Goal: Task Accomplishment & Management: Manage account settings

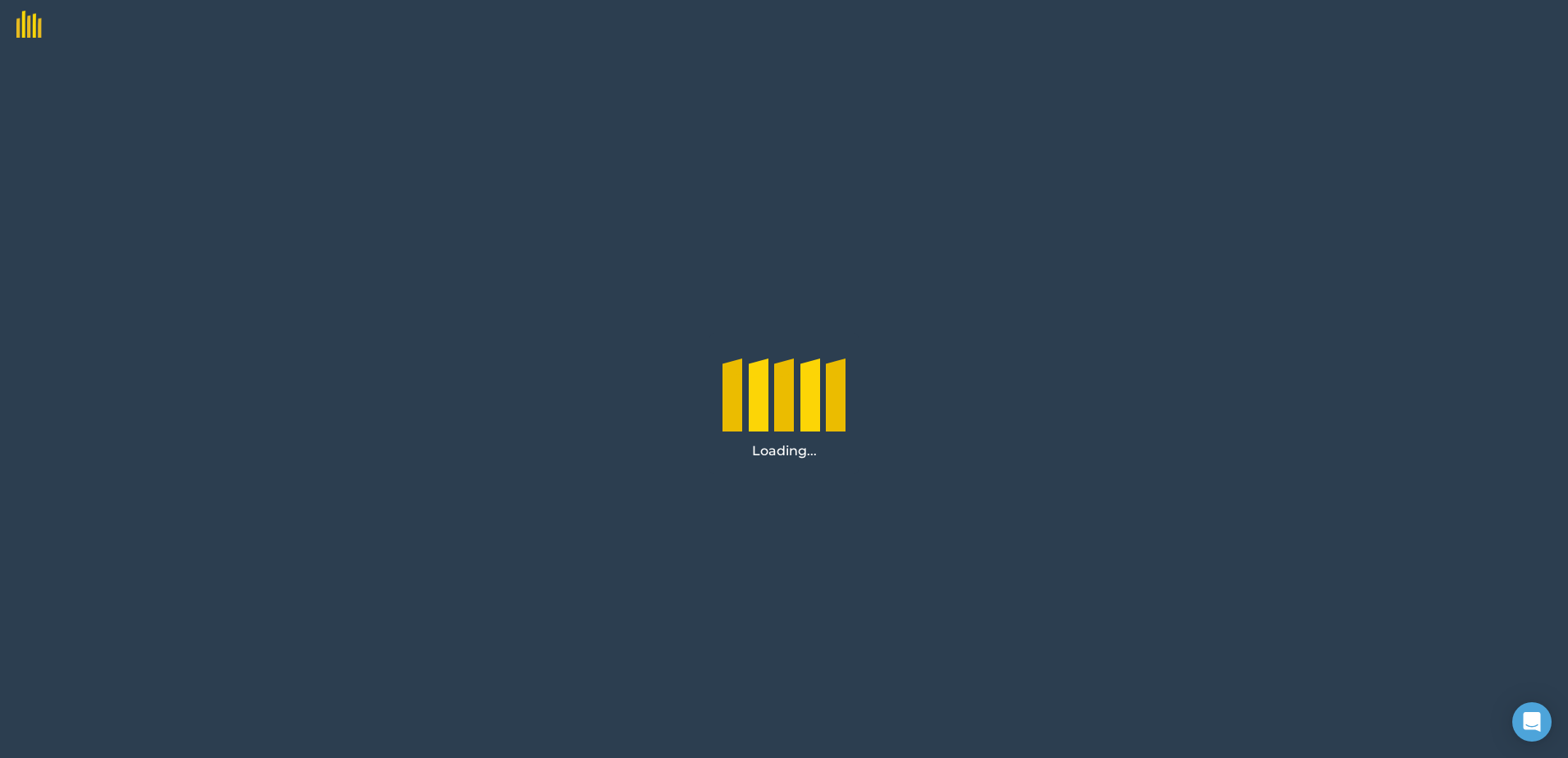
click at [780, 412] on div at bounding box center [784, 427] width 20 height 82
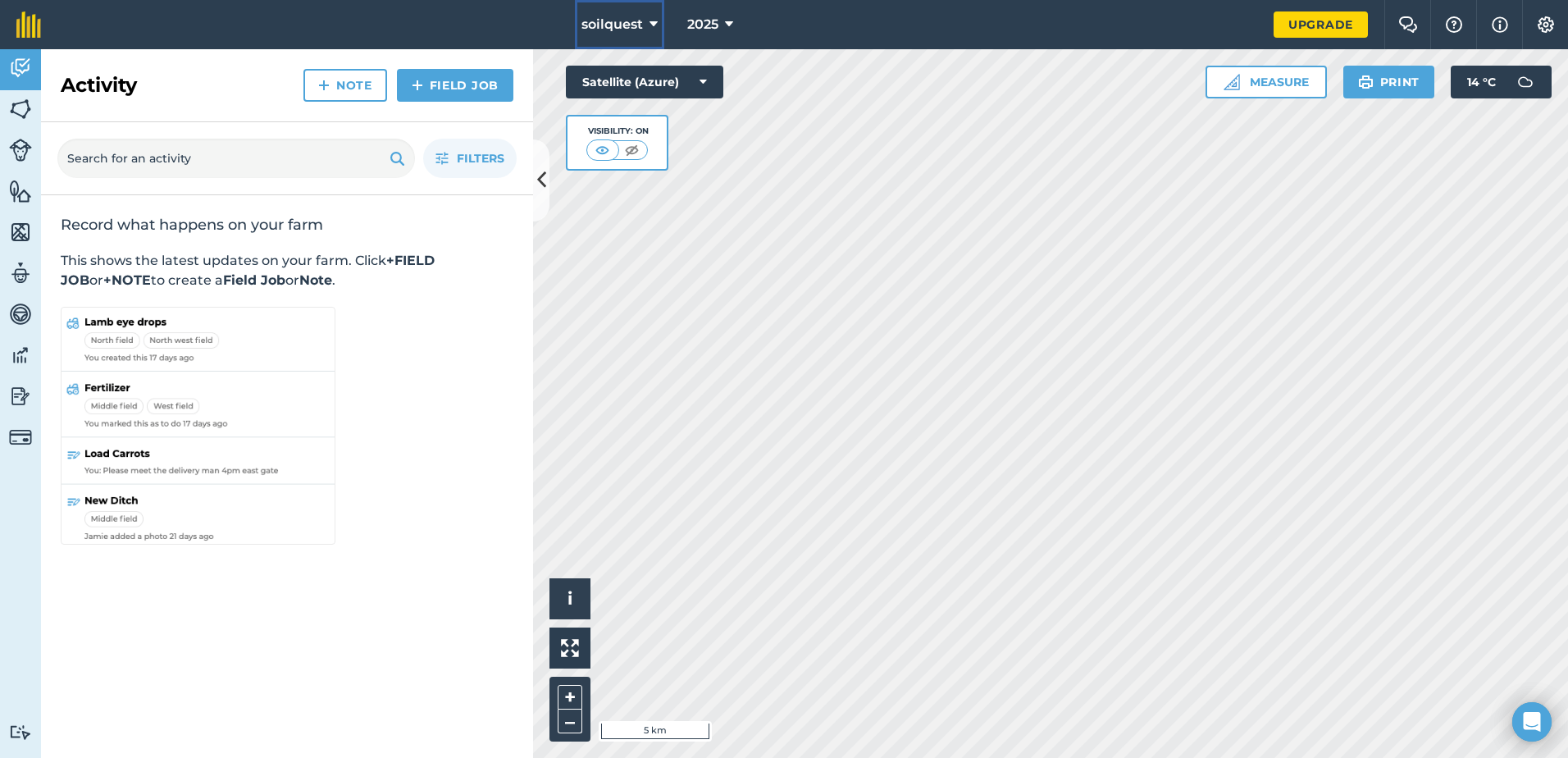
click at [660, 30] on button "soilquest" at bounding box center [619, 24] width 90 height 49
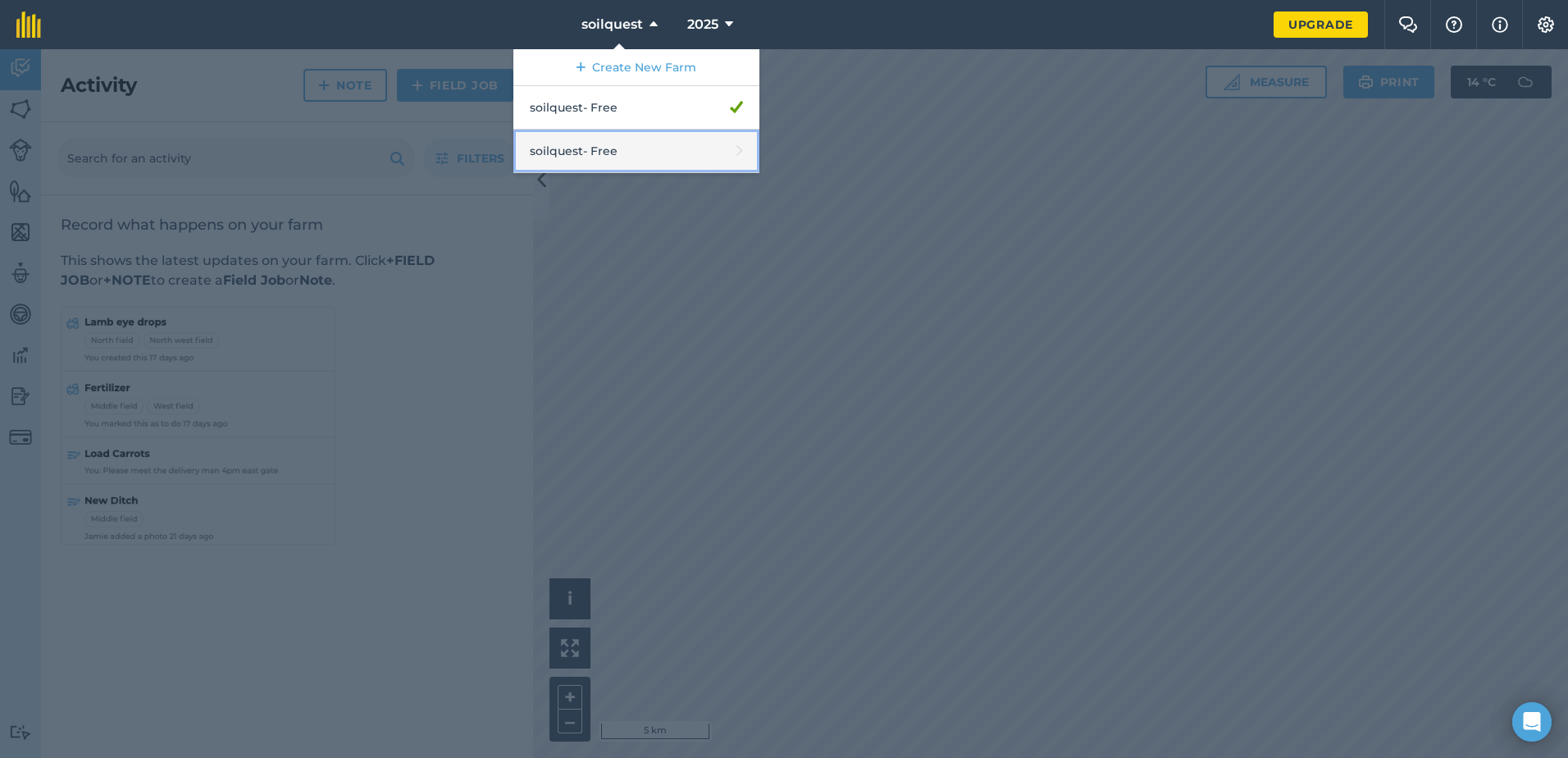
click at [635, 150] on link "soilquest - Free" at bounding box center [637, 151] width 246 height 43
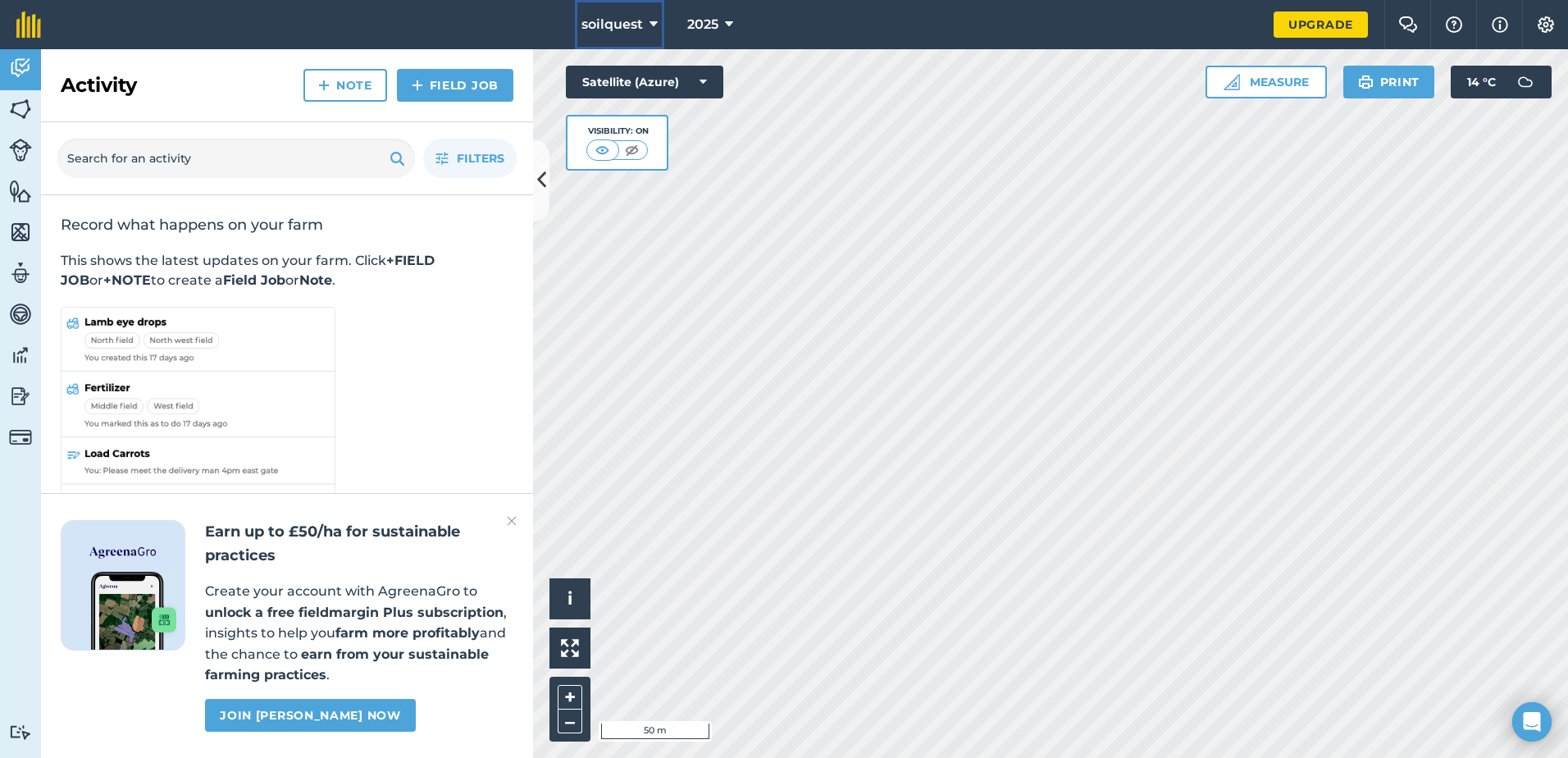
click at [638, 27] on span "soilquest" at bounding box center [612, 24] width 61 height 20
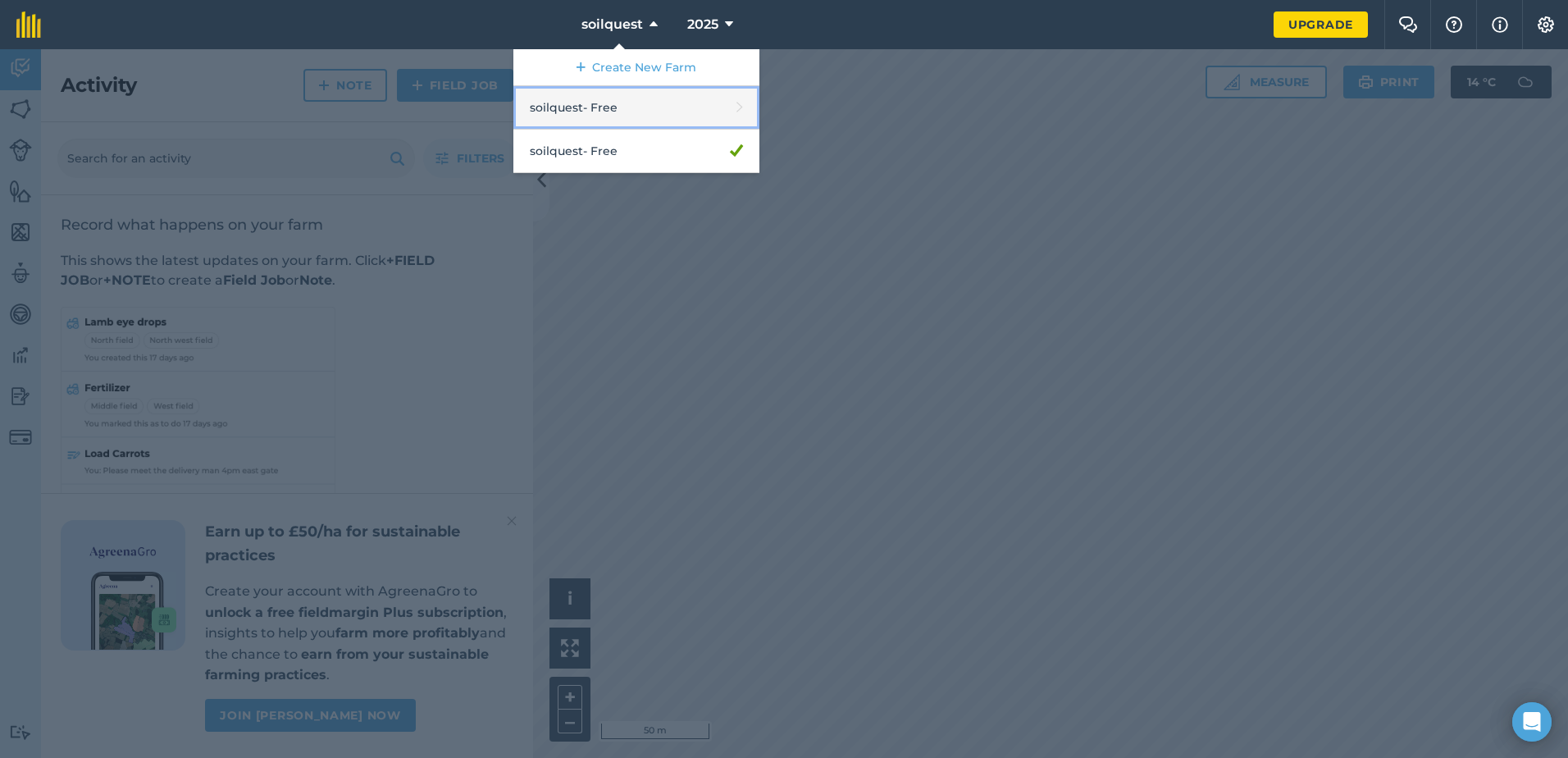
click at [618, 103] on link "soilquest - Free" at bounding box center [637, 108] width 246 height 43
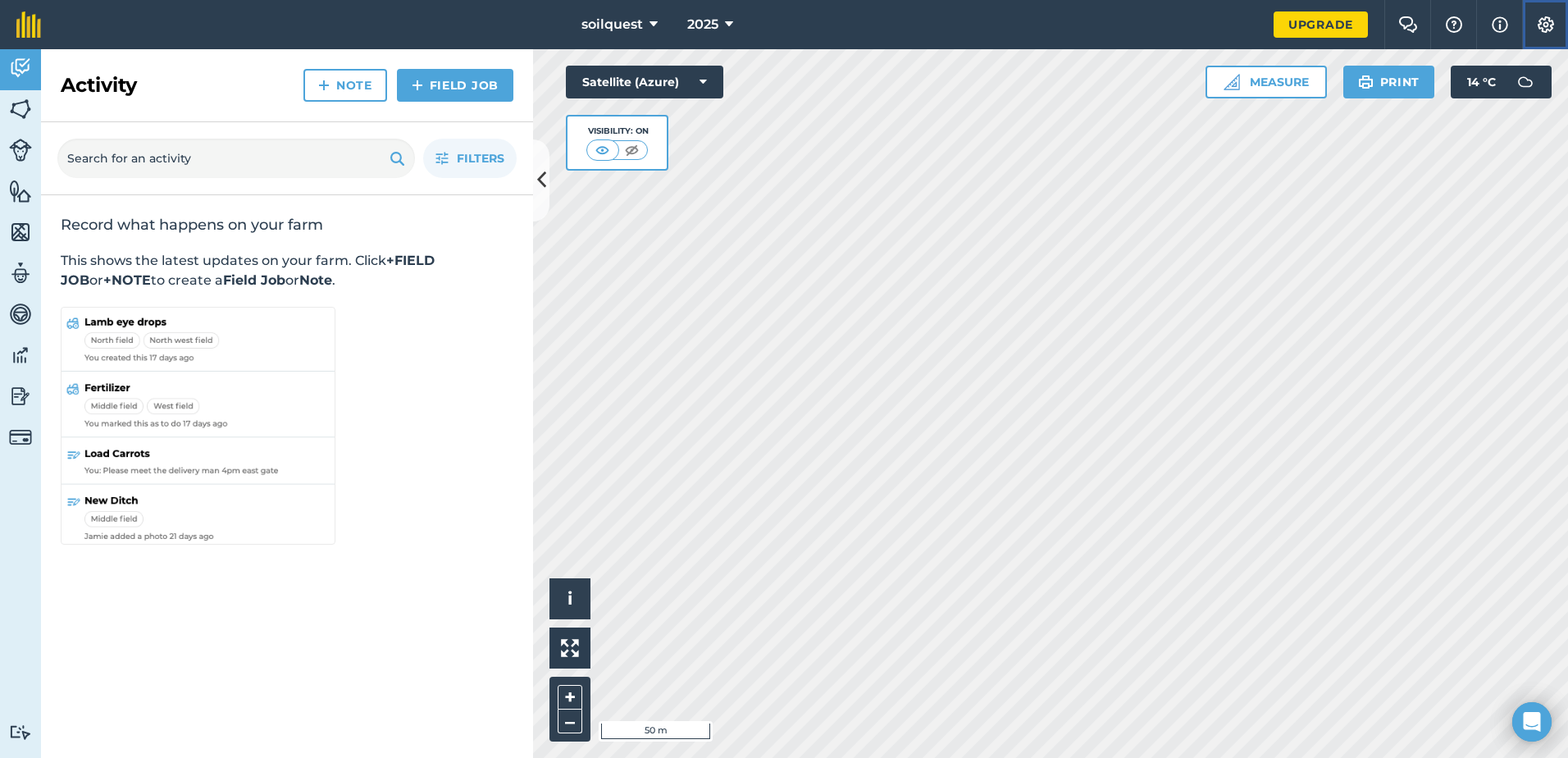
click at [1546, 29] on img at bounding box center [1546, 24] width 20 height 16
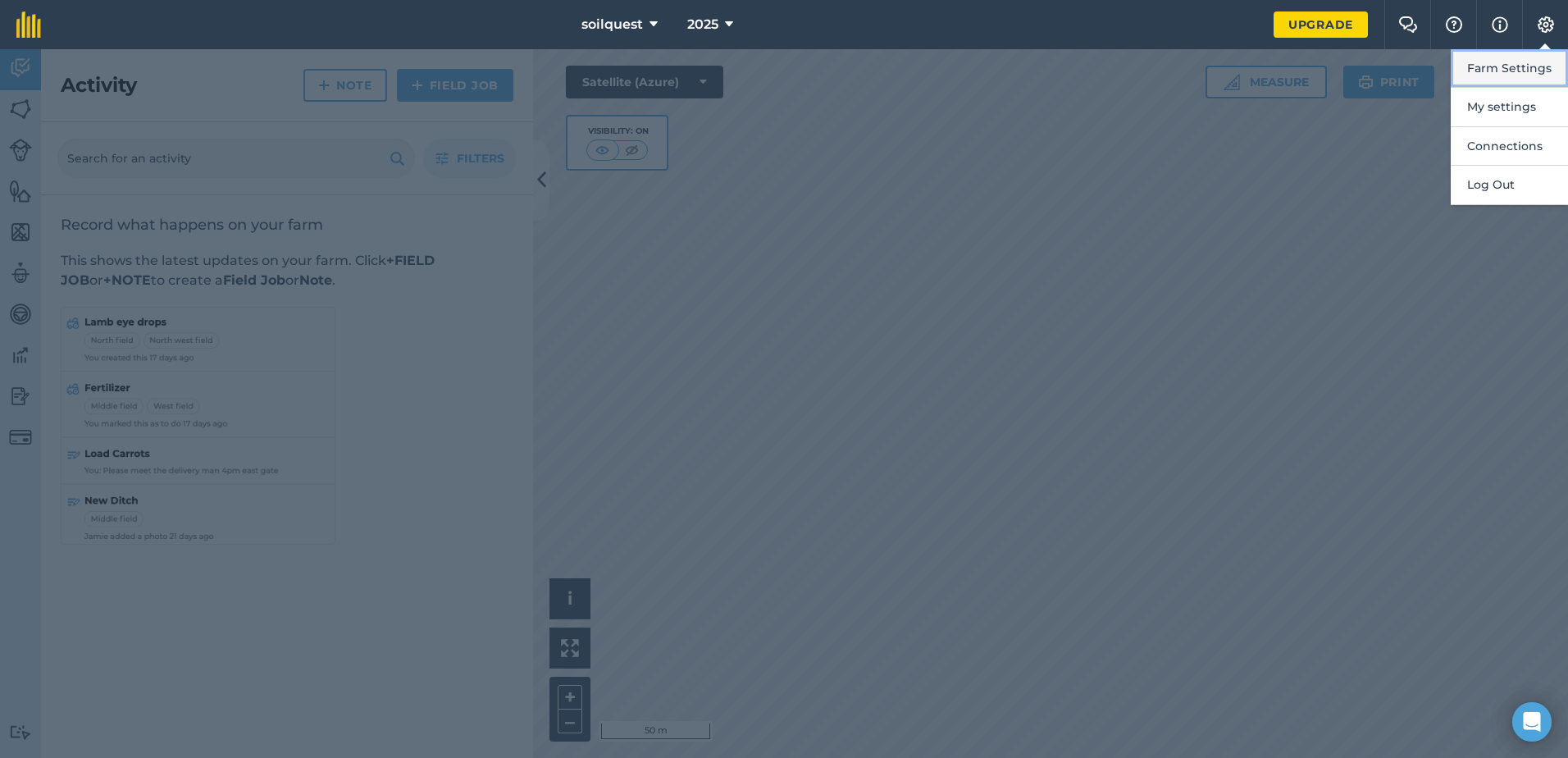
click at [1545, 77] on button "Farm Settings" at bounding box center [1509, 68] width 117 height 39
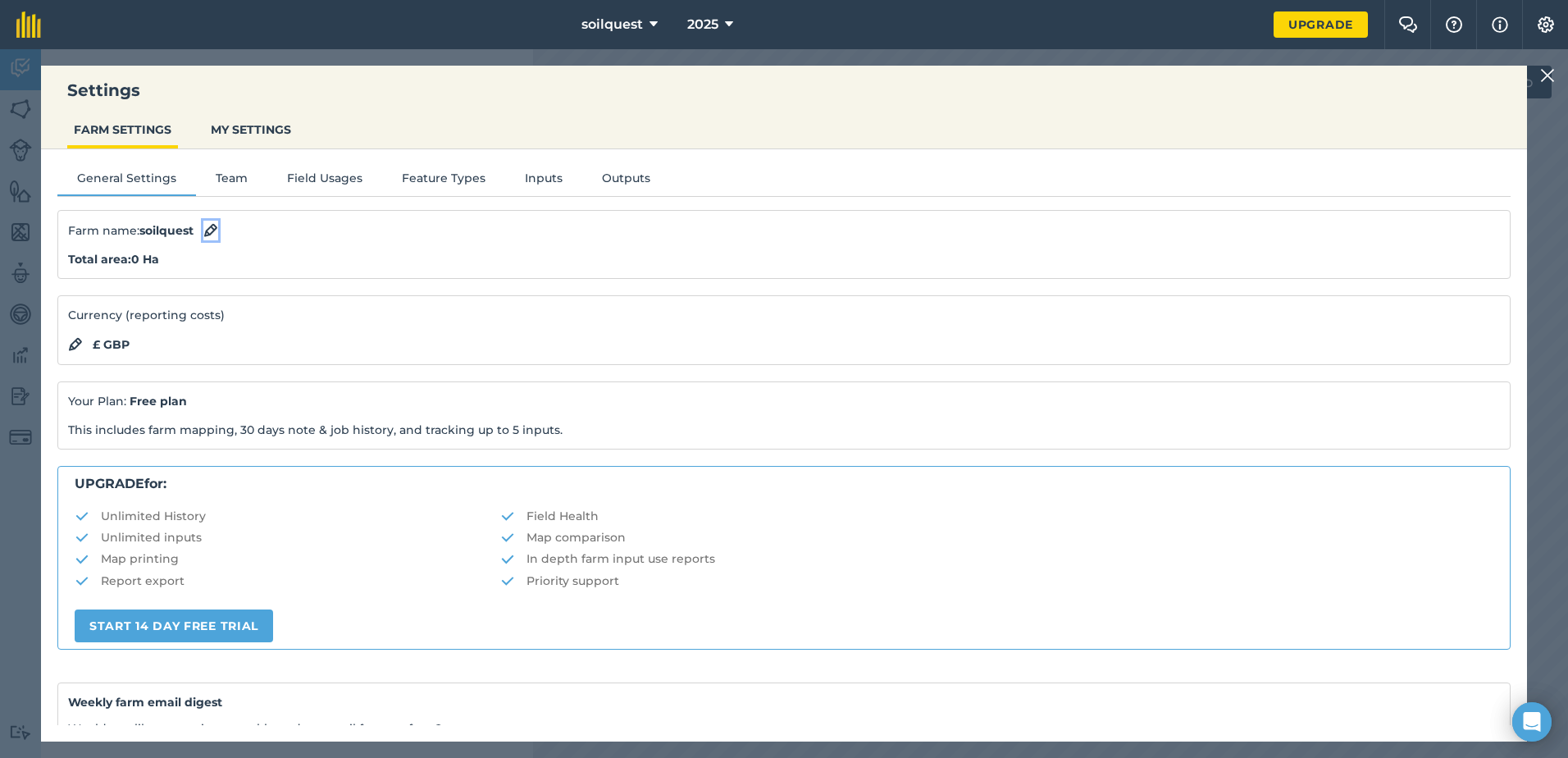
click at [217, 231] on img at bounding box center [210, 230] width 15 height 20
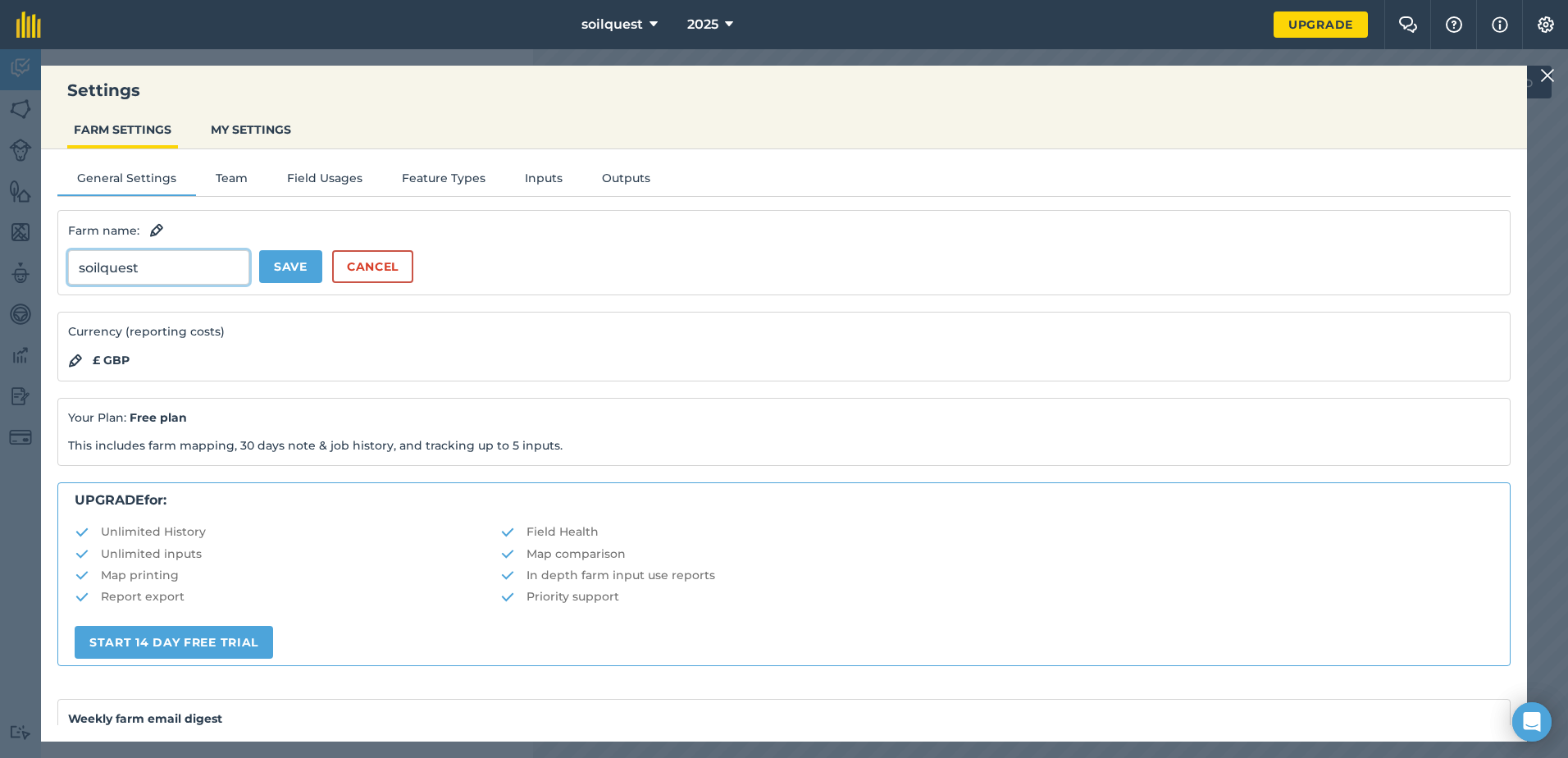
click at [169, 265] on input "soilquest" at bounding box center [159, 267] width 181 height 34
type input "s"
click at [122, 272] on input "Rhiza 2026" at bounding box center [159, 267] width 181 height 34
click at [171, 276] on input "Rhiza 2026" at bounding box center [159, 267] width 181 height 34
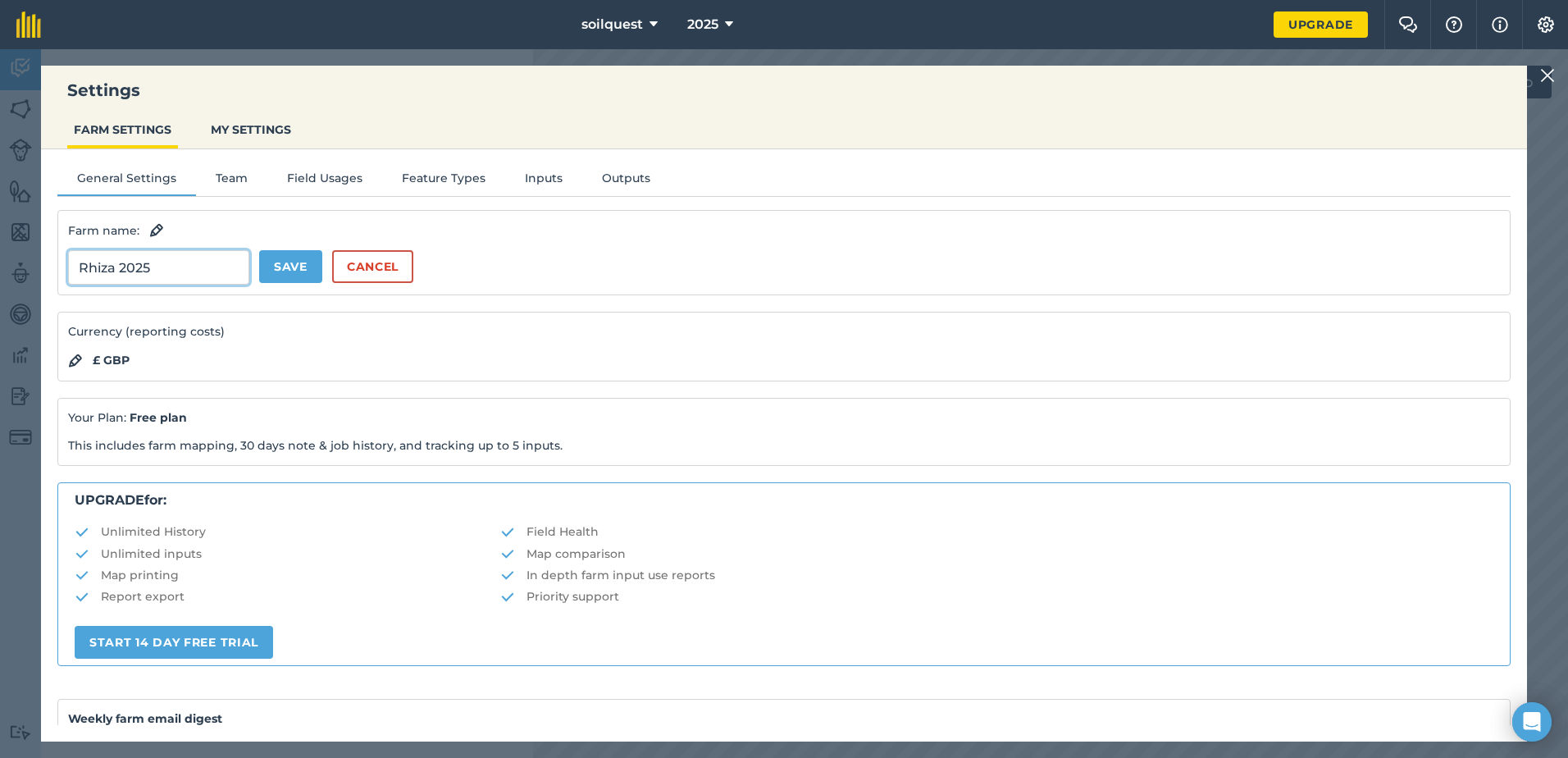
type input "Rhiza 2025"
click at [307, 273] on button "Save" at bounding box center [290, 266] width 63 height 33
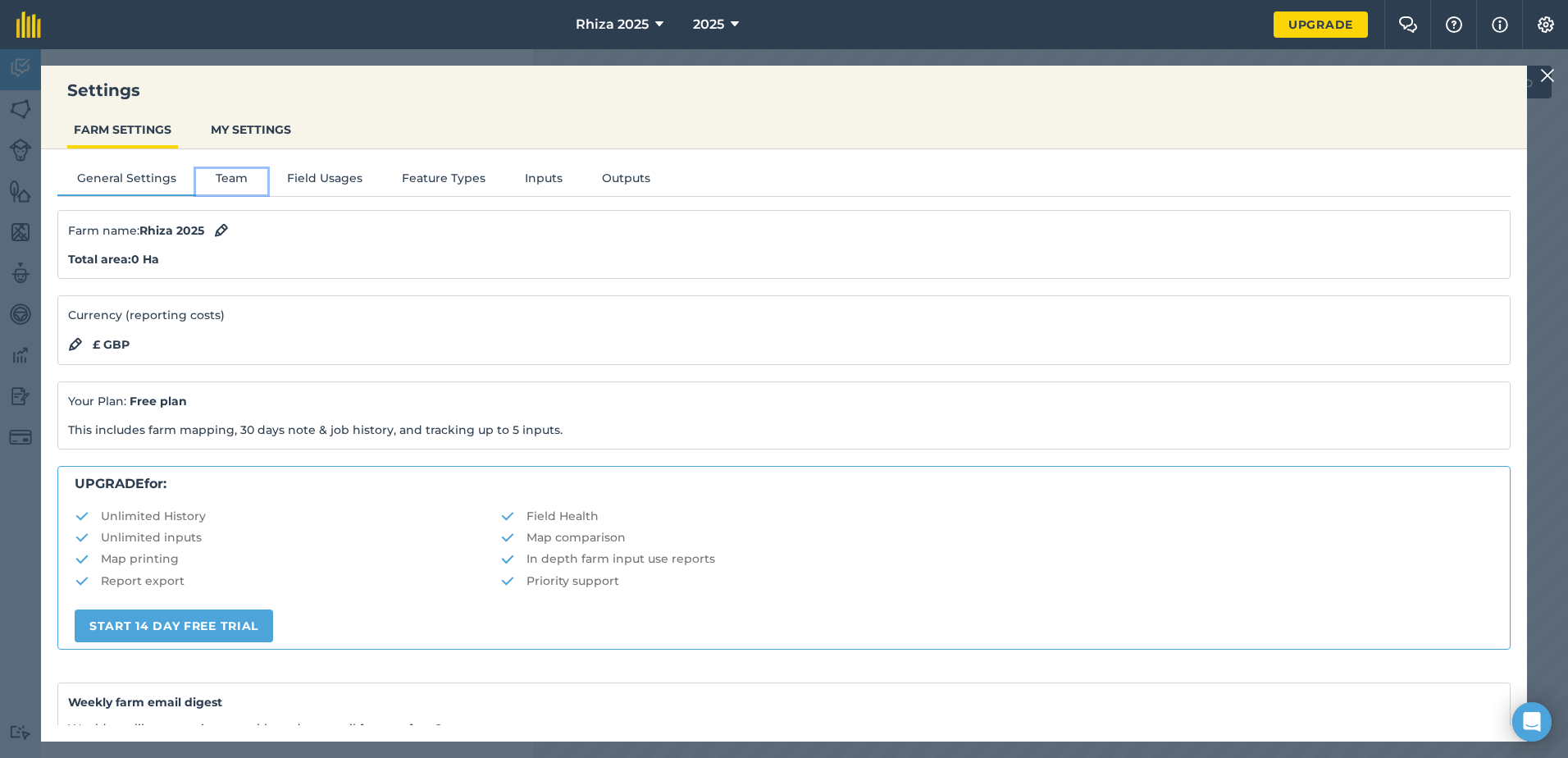
click at [230, 178] on button "Team" at bounding box center [232, 181] width 72 height 25
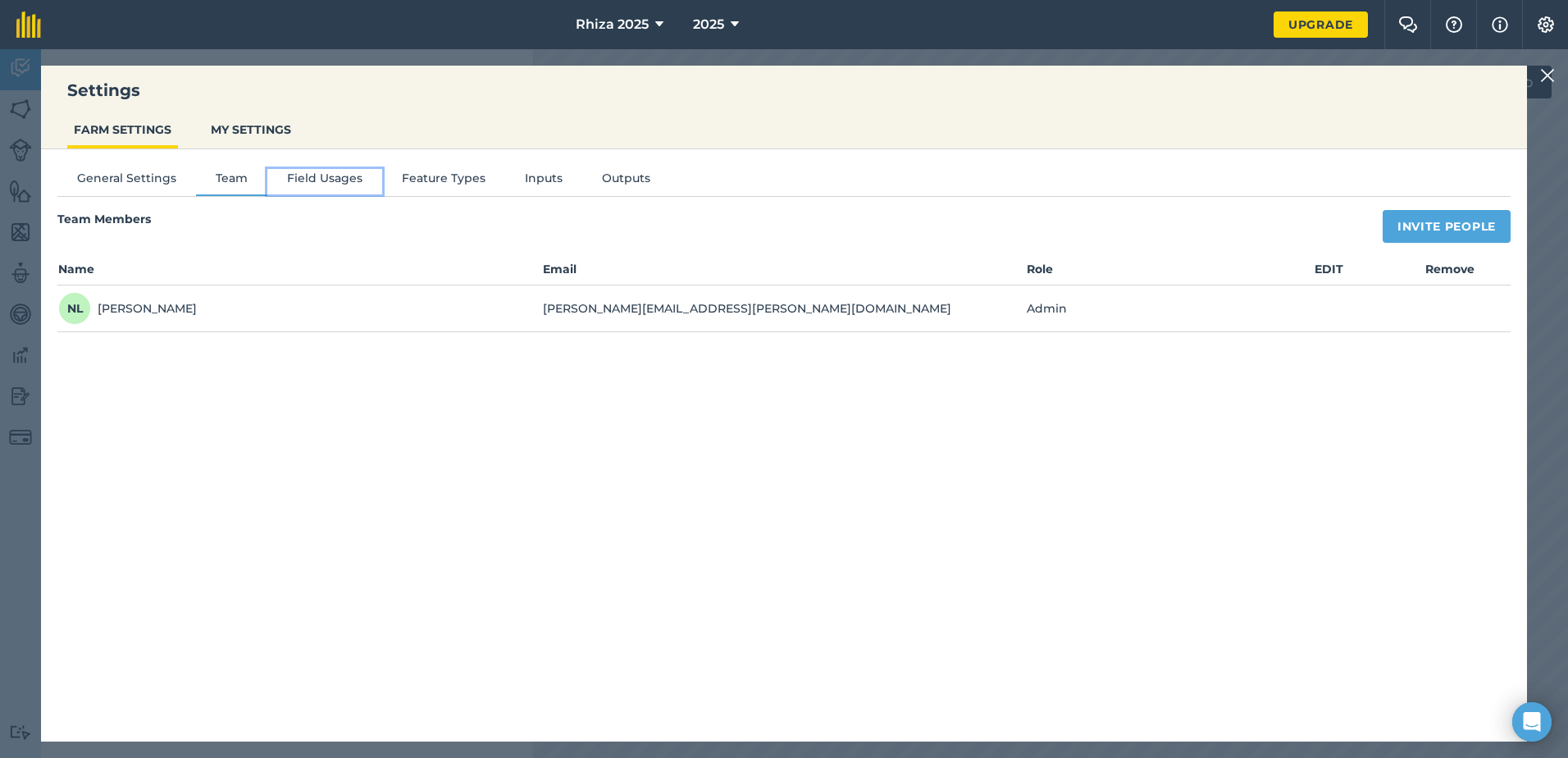
click at [329, 181] on button "Field Usages" at bounding box center [324, 181] width 115 height 25
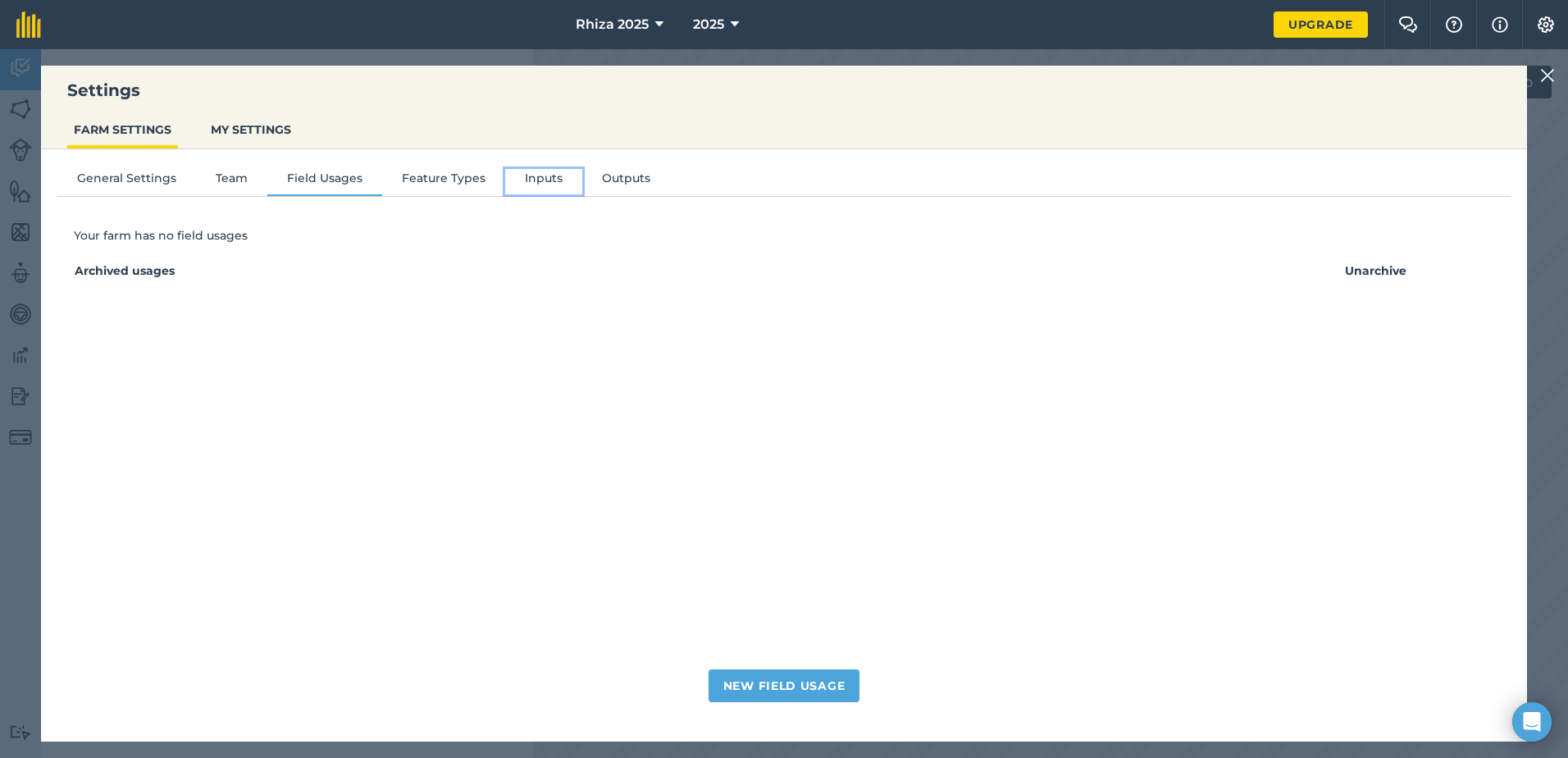
click at [551, 181] on button "Inputs" at bounding box center [543, 181] width 77 height 25
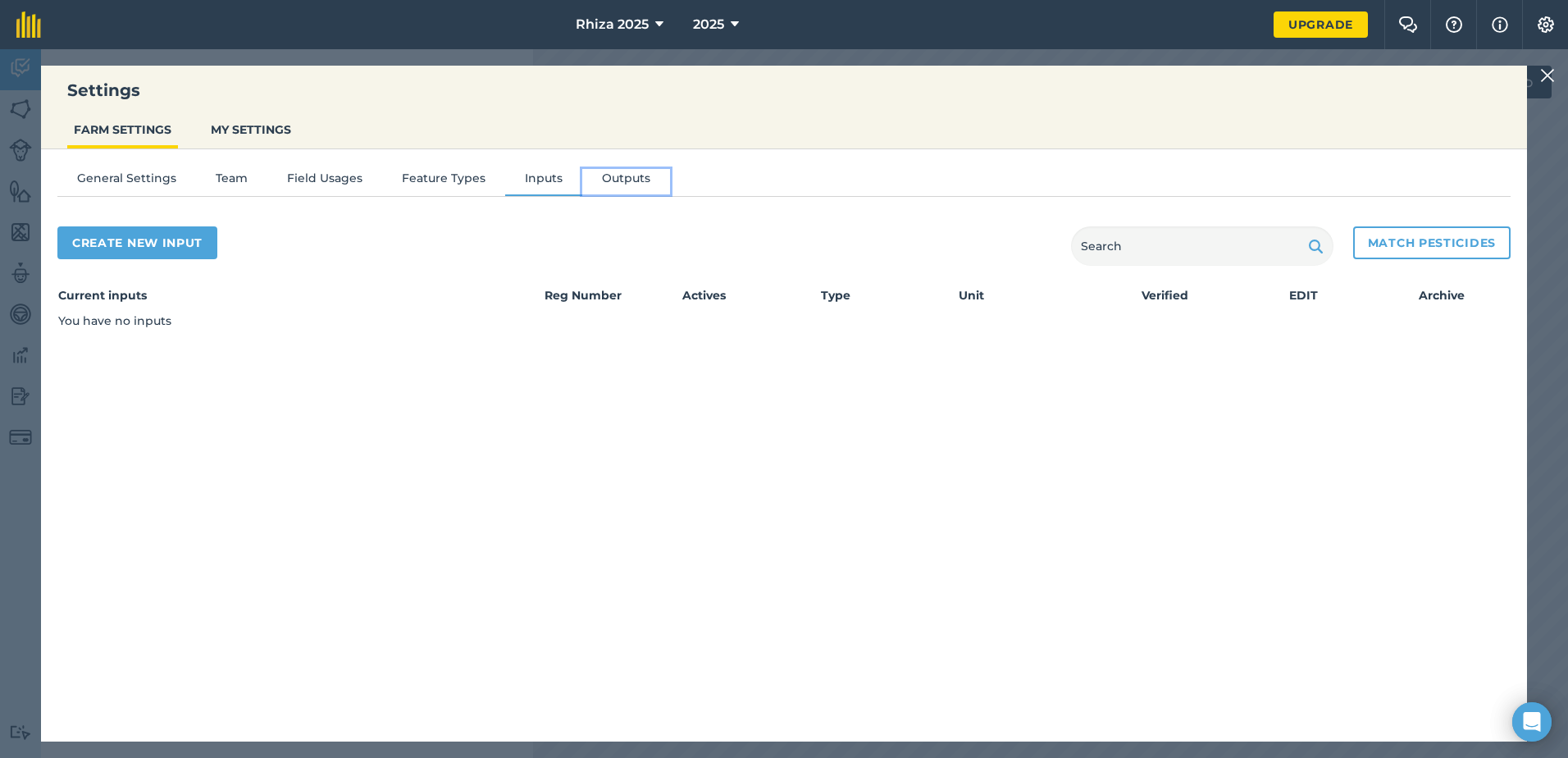
click at [582, 175] on button "Outputs" at bounding box center [626, 181] width 88 height 25
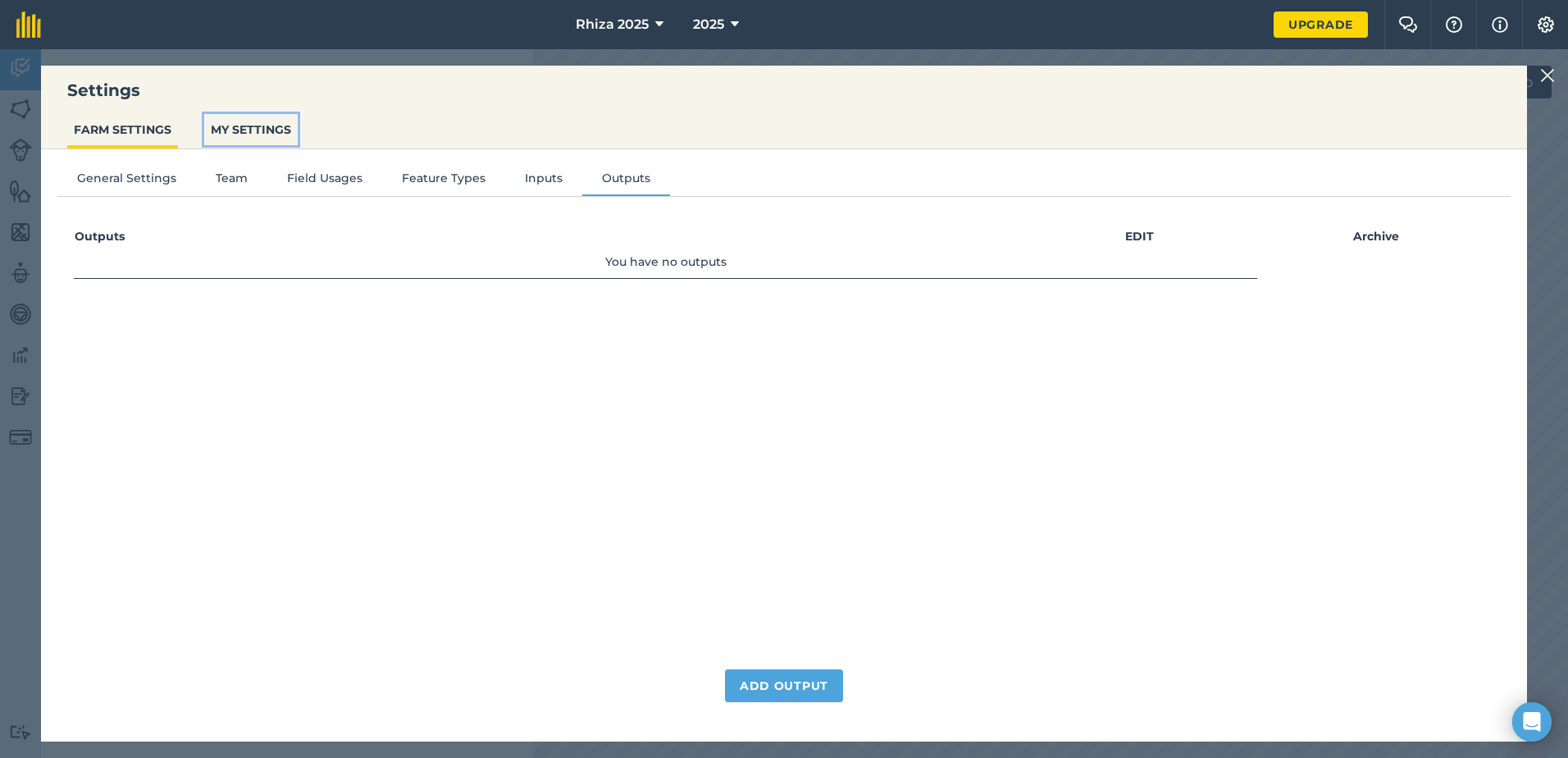
click at [228, 125] on button "MY SETTINGS" at bounding box center [251, 129] width 94 height 31
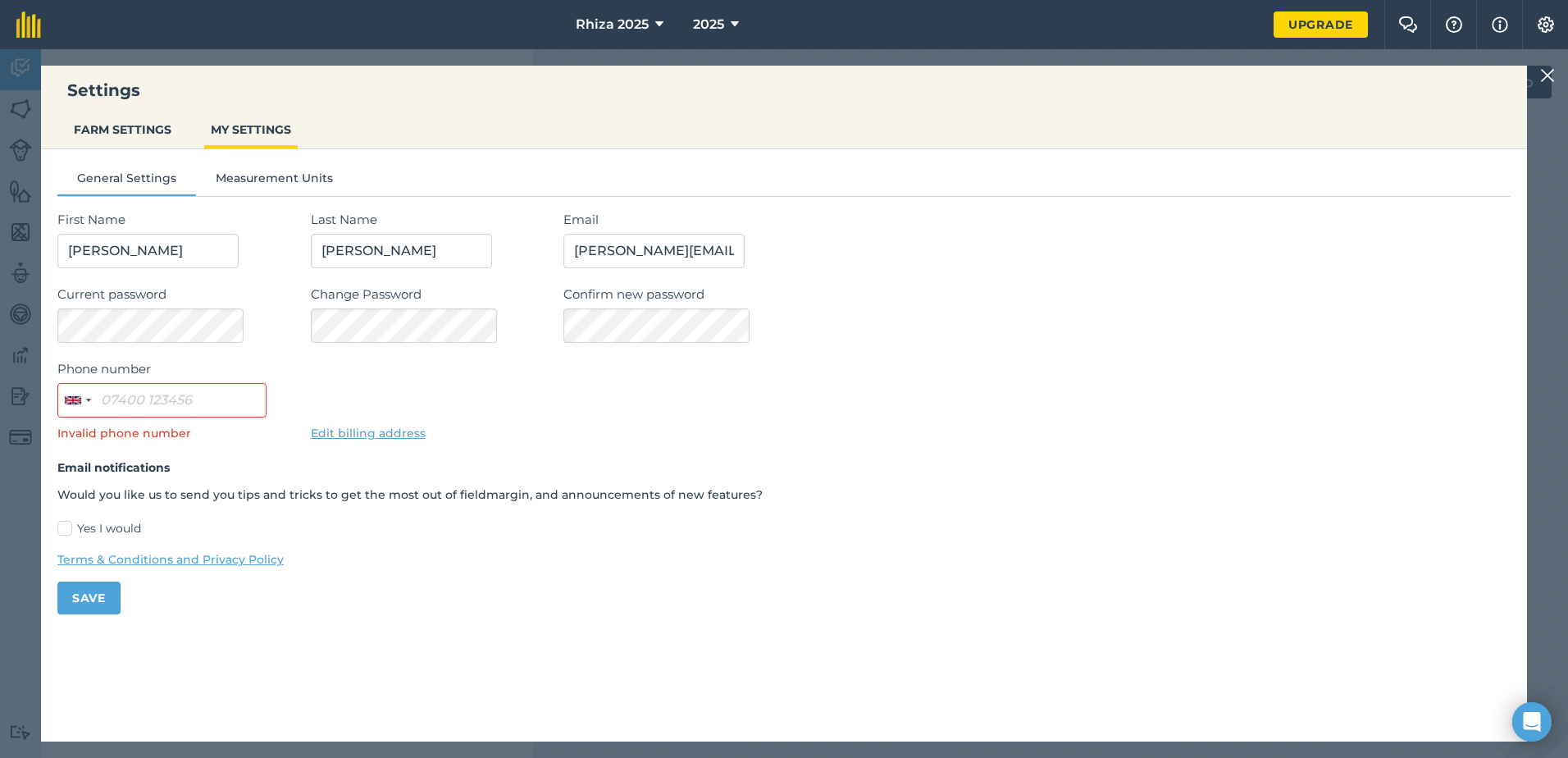
click at [1551, 80] on img at bounding box center [1547, 75] width 15 height 20
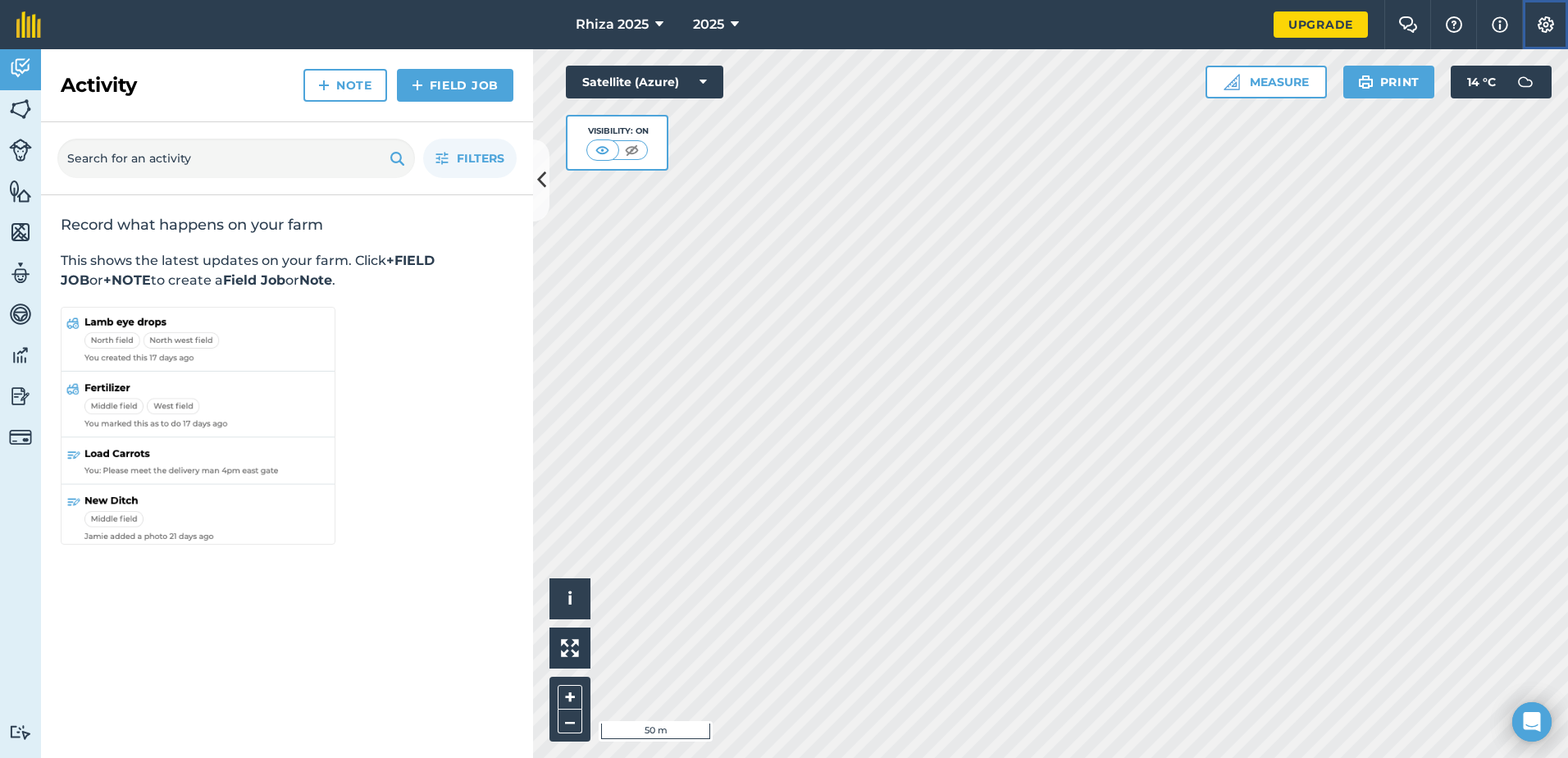
click at [1552, 33] on button "Settings" at bounding box center [1545, 24] width 46 height 49
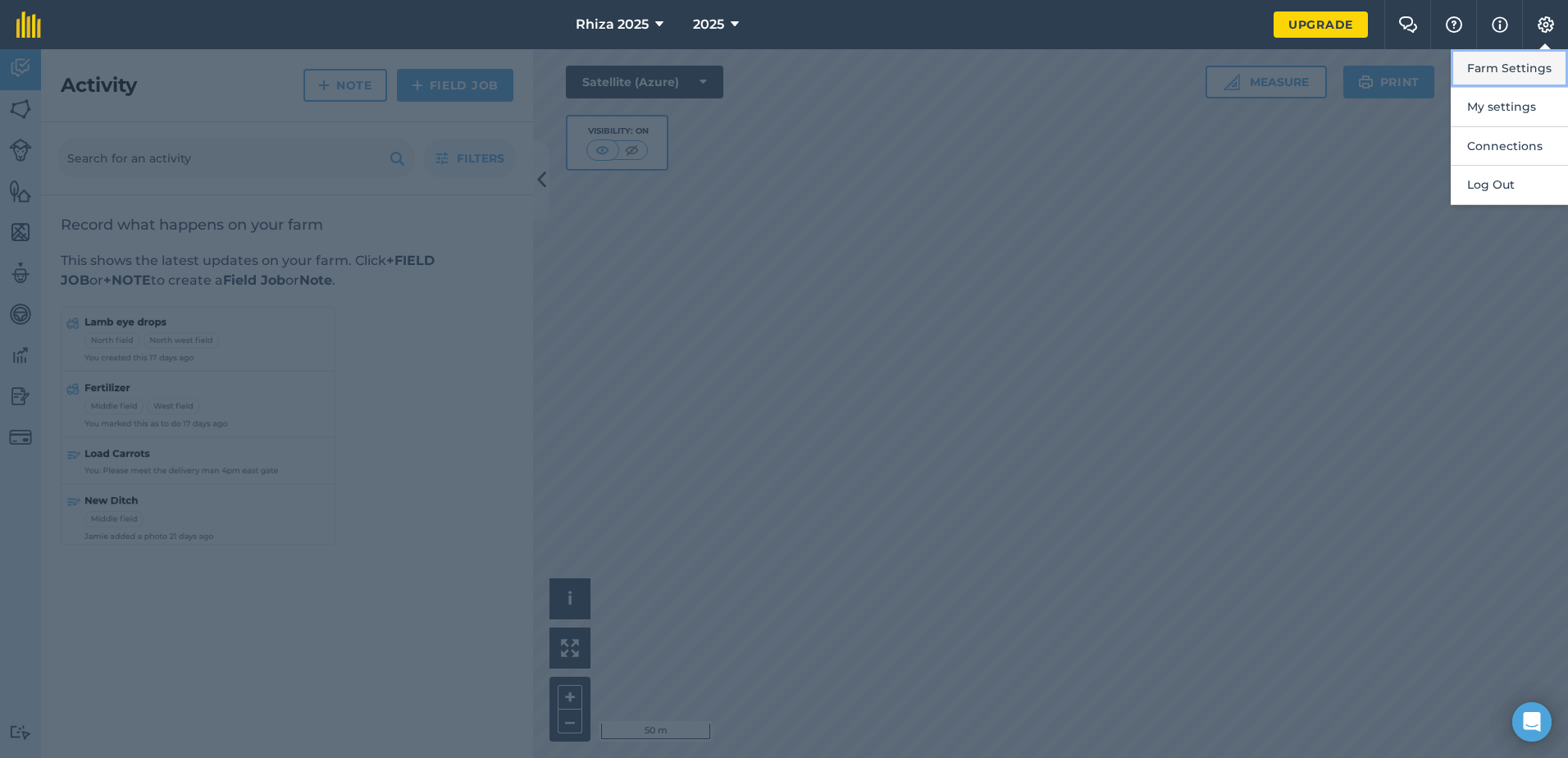
click at [1532, 72] on button "Farm Settings" at bounding box center [1509, 68] width 117 height 39
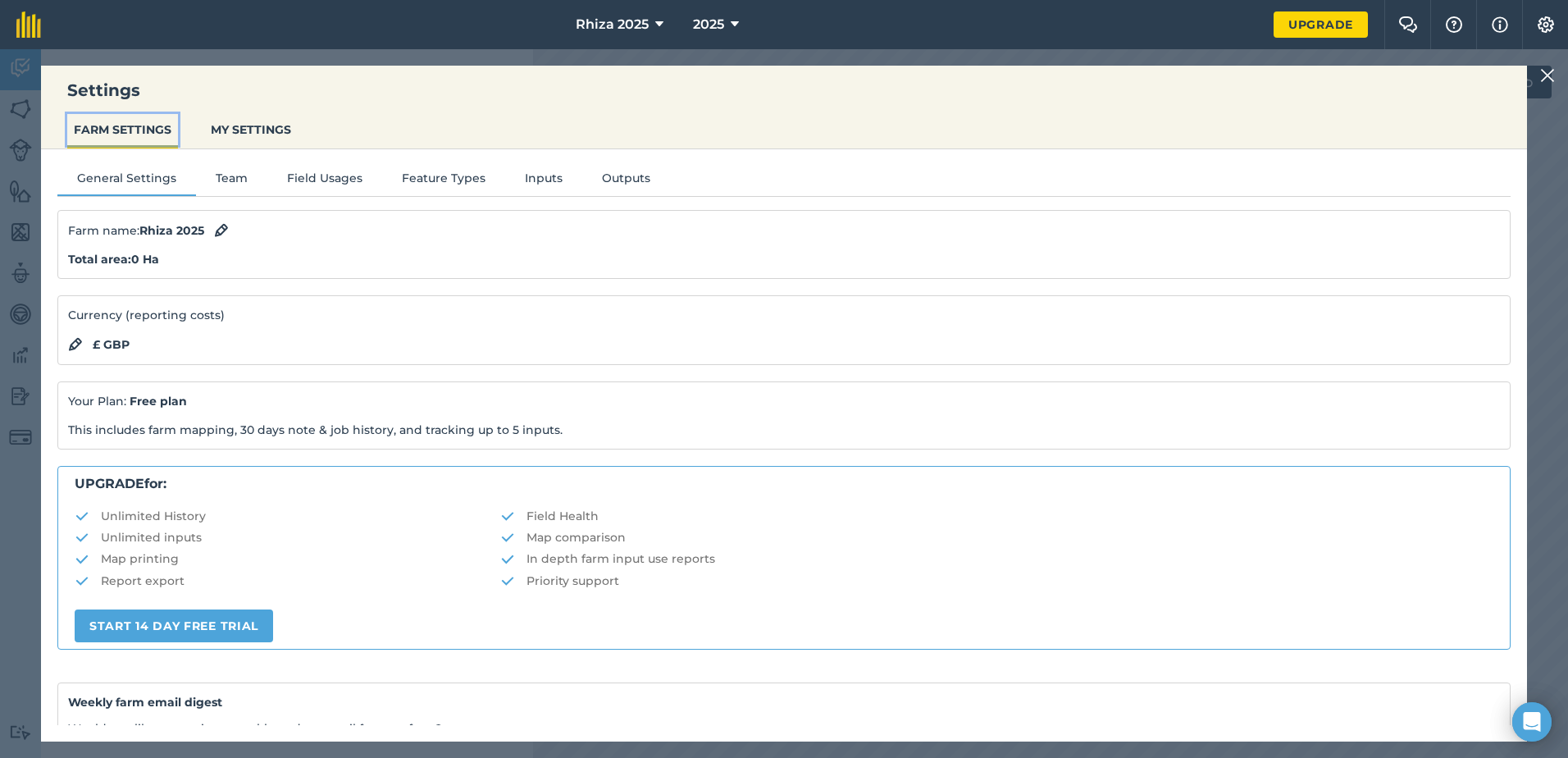
click at [135, 130] on button "FARM SETTINGS" at bounding box center [122, 129] width 111 height 31
click at [245, 133] on button "MY SETTINGS" at bounding box center [251, 129] width 94 height 31
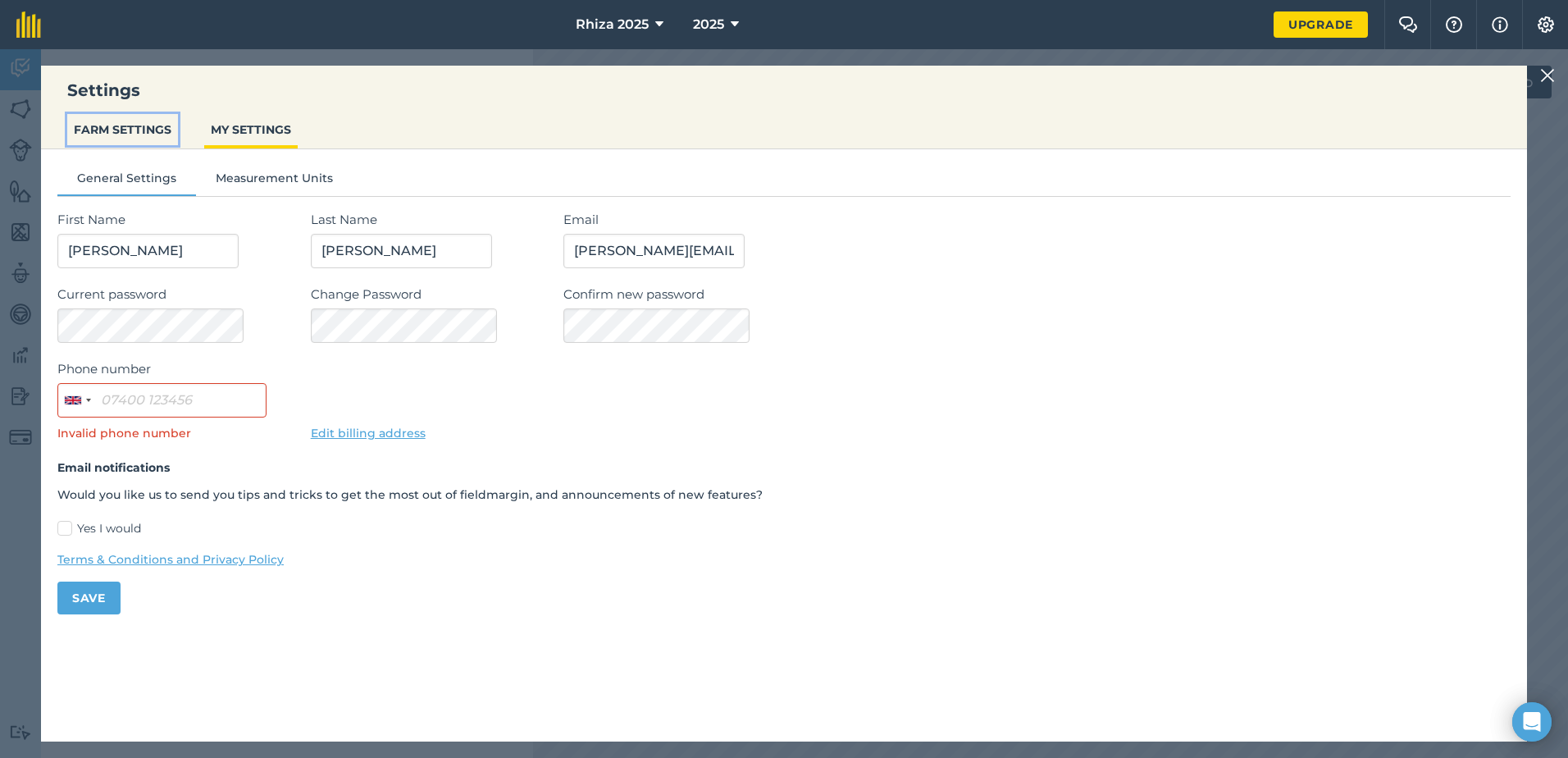
click at [118, 135] on button "FARM SETTINGS" at bounding box center [122, 129] width 111 height 31
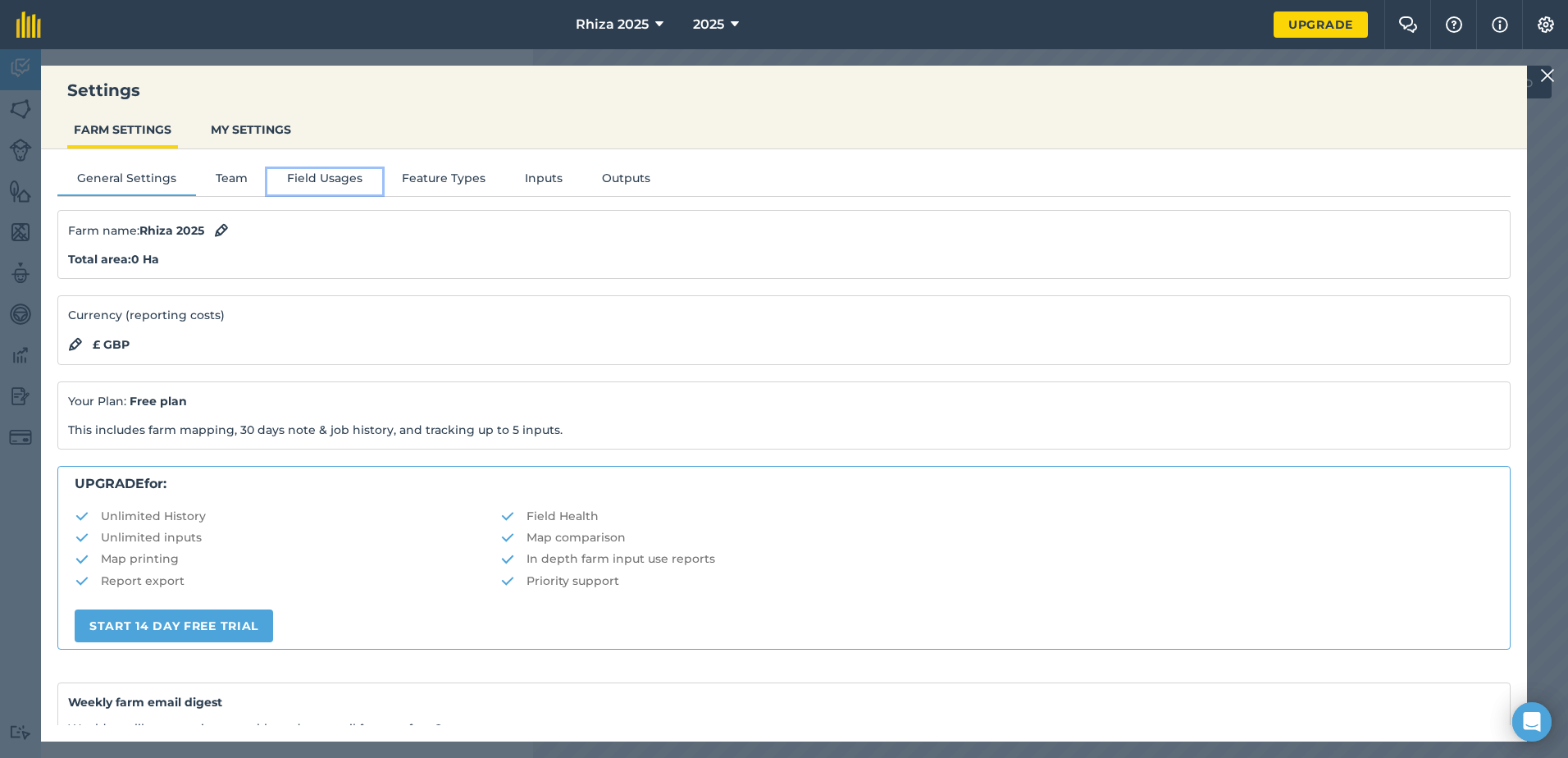
click at [328, 172] on button "Field Usages" at bounding box center [324, 181] width 115 height 25
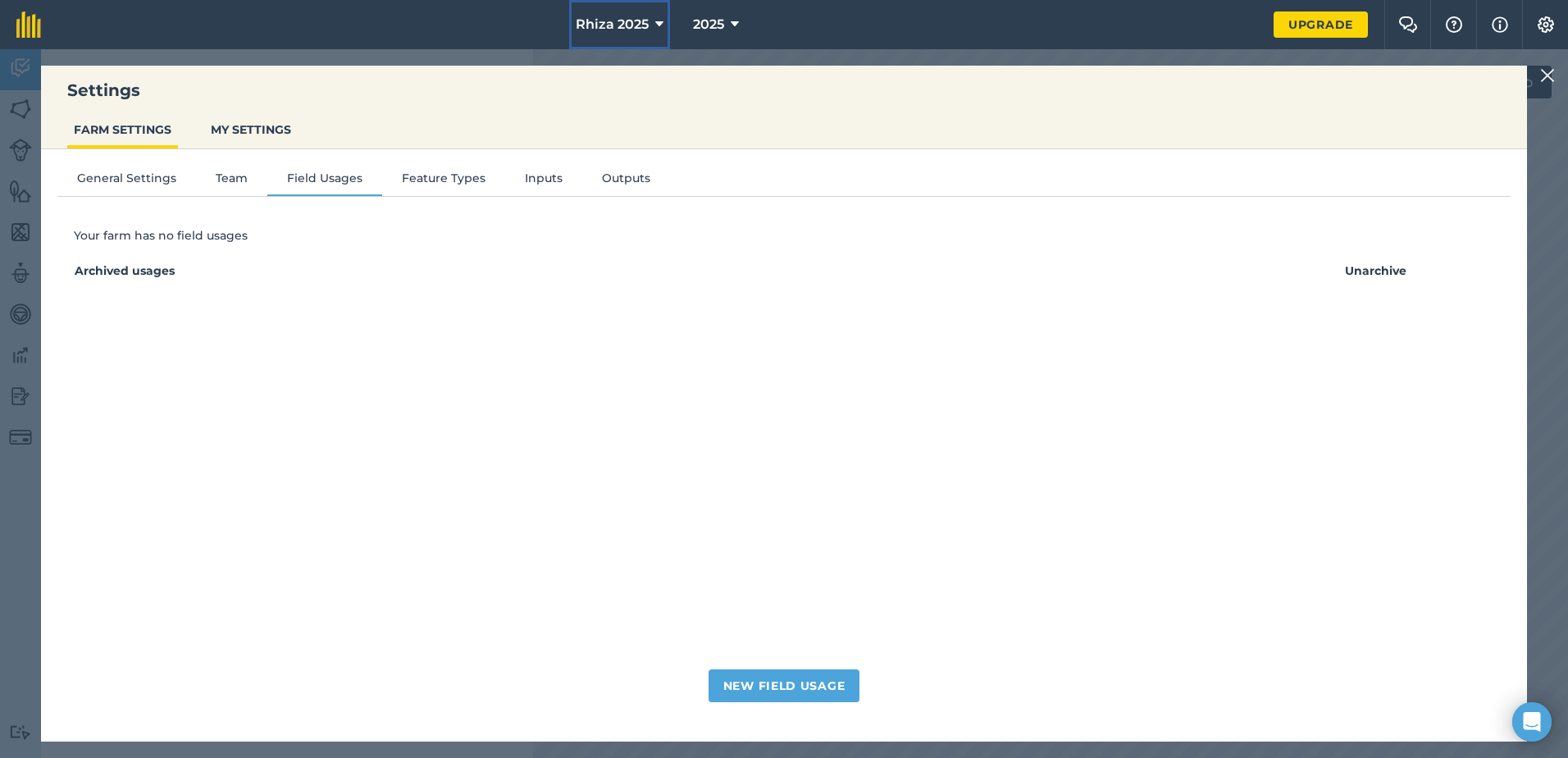
click at [656, 28] on icon at bounding box center [660, 24] width 9 height 20
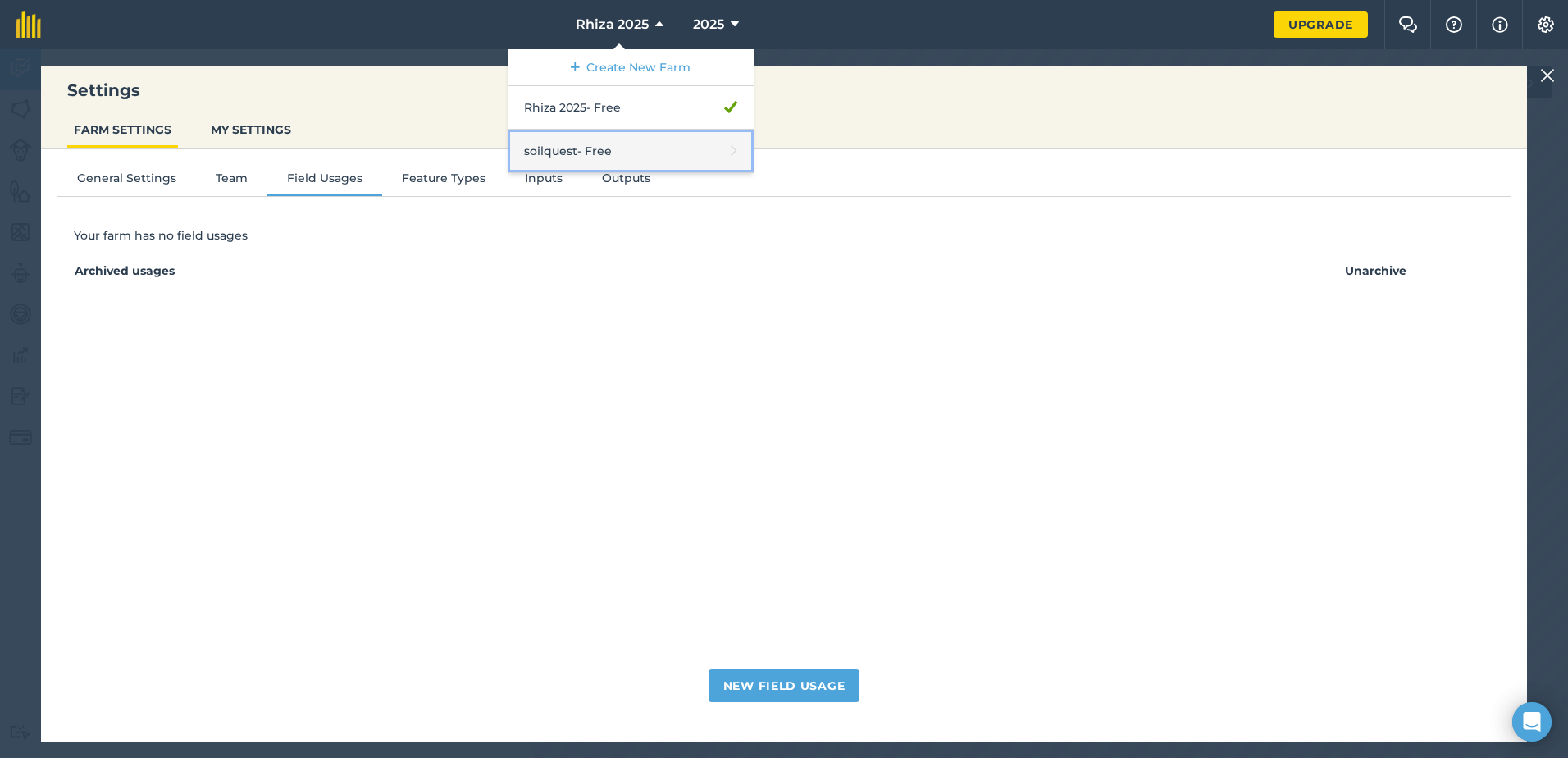
click at [591, 152] on link "soilquest - Free" at bounding box center [631, 151] width 246 height 43
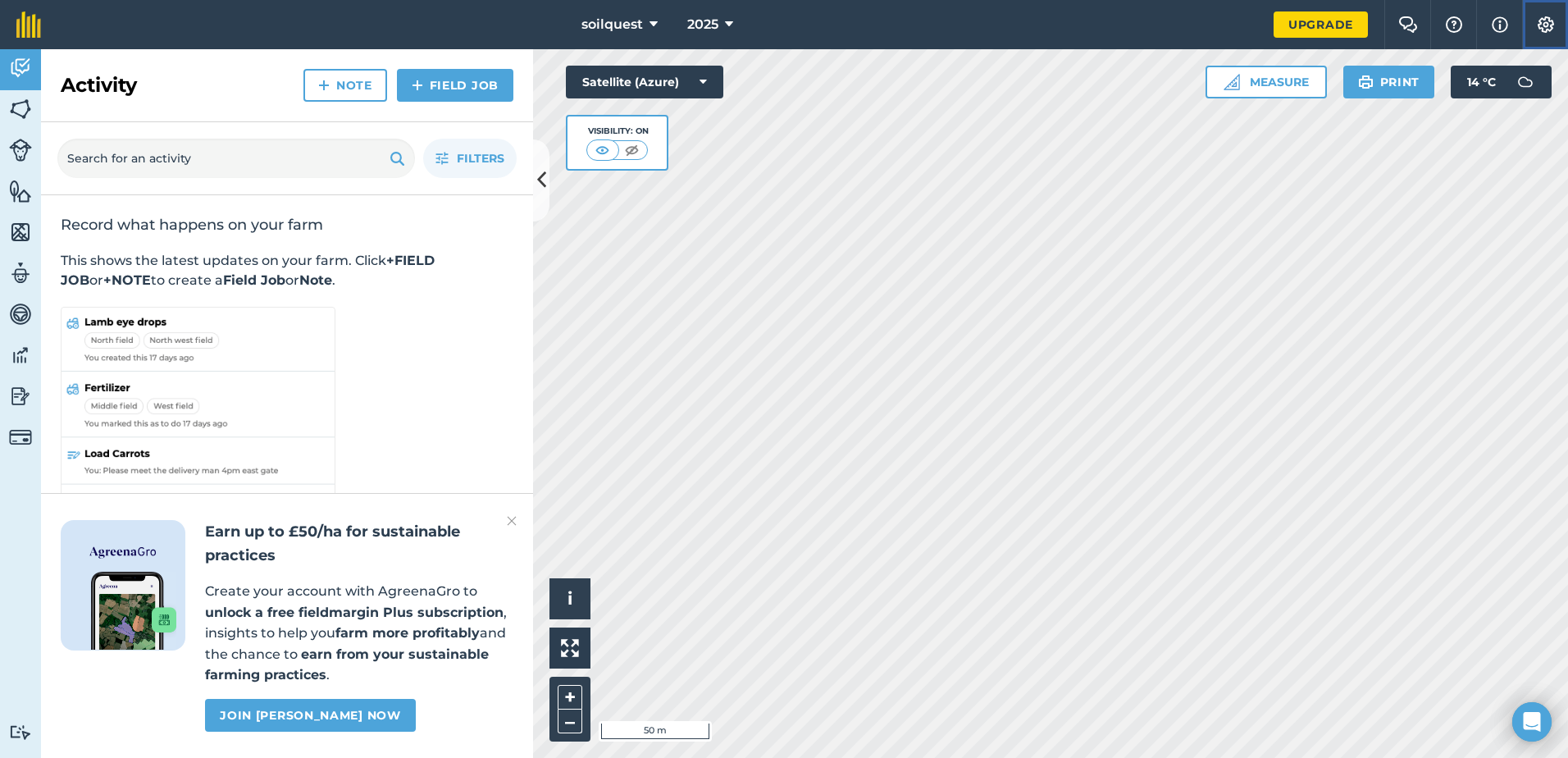
click at [1552, 30] on img at bounding box center [1546, 24] width 20 height 16
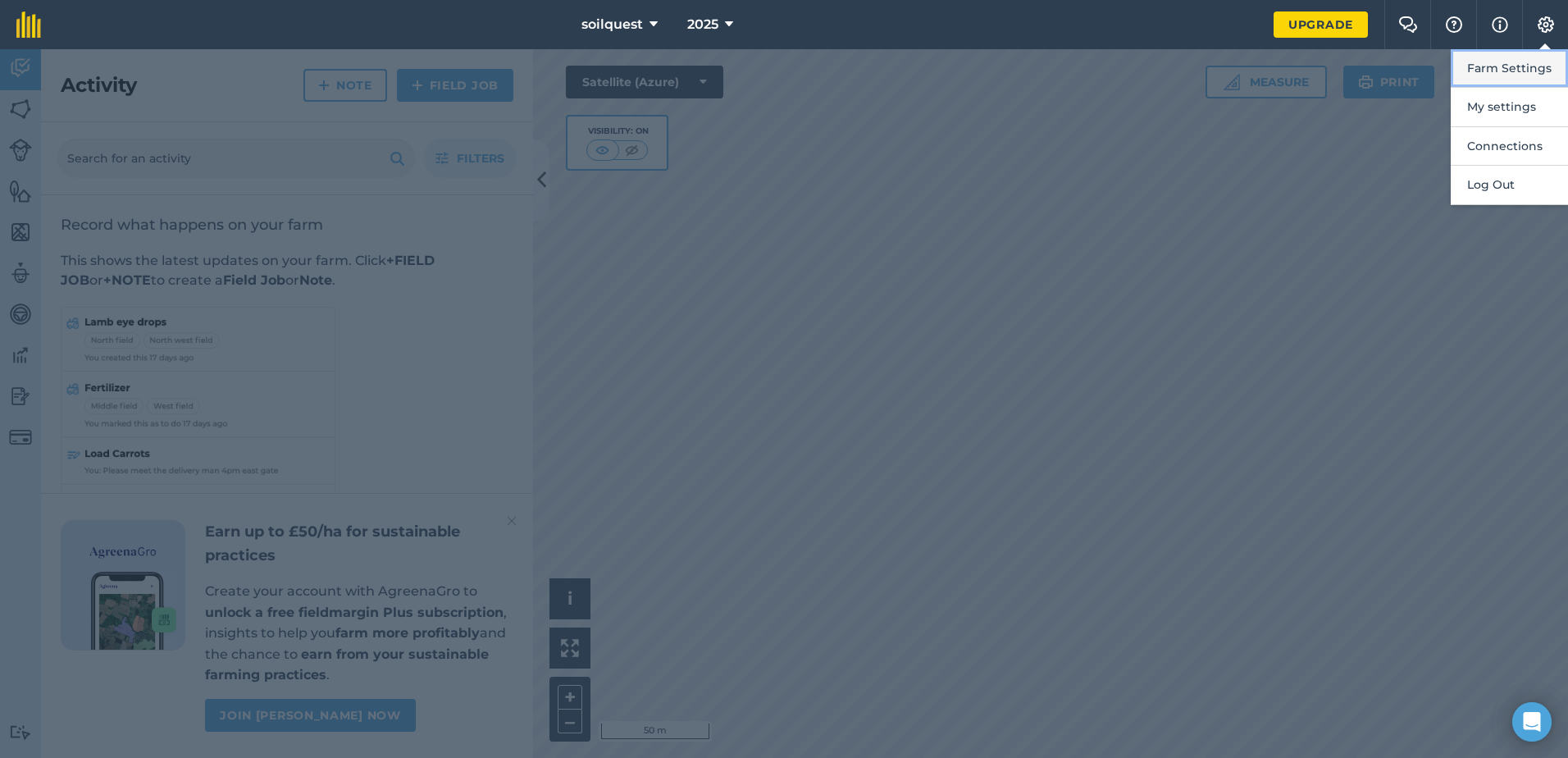
click at [1517, 73] on button "Farm Settings" at bounding box center [1509, 68] width 117 height 39
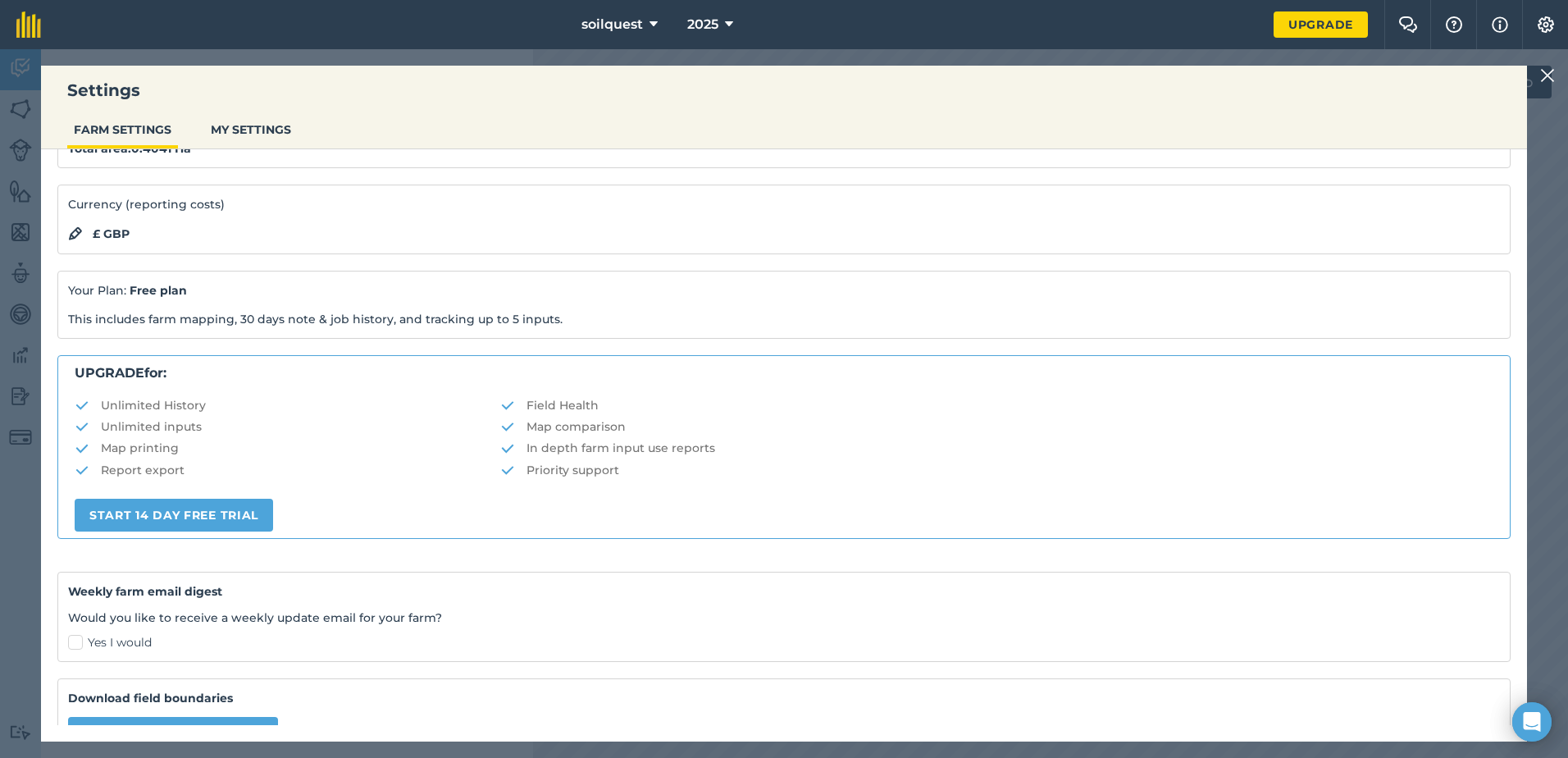
scroll to position [196, 0]
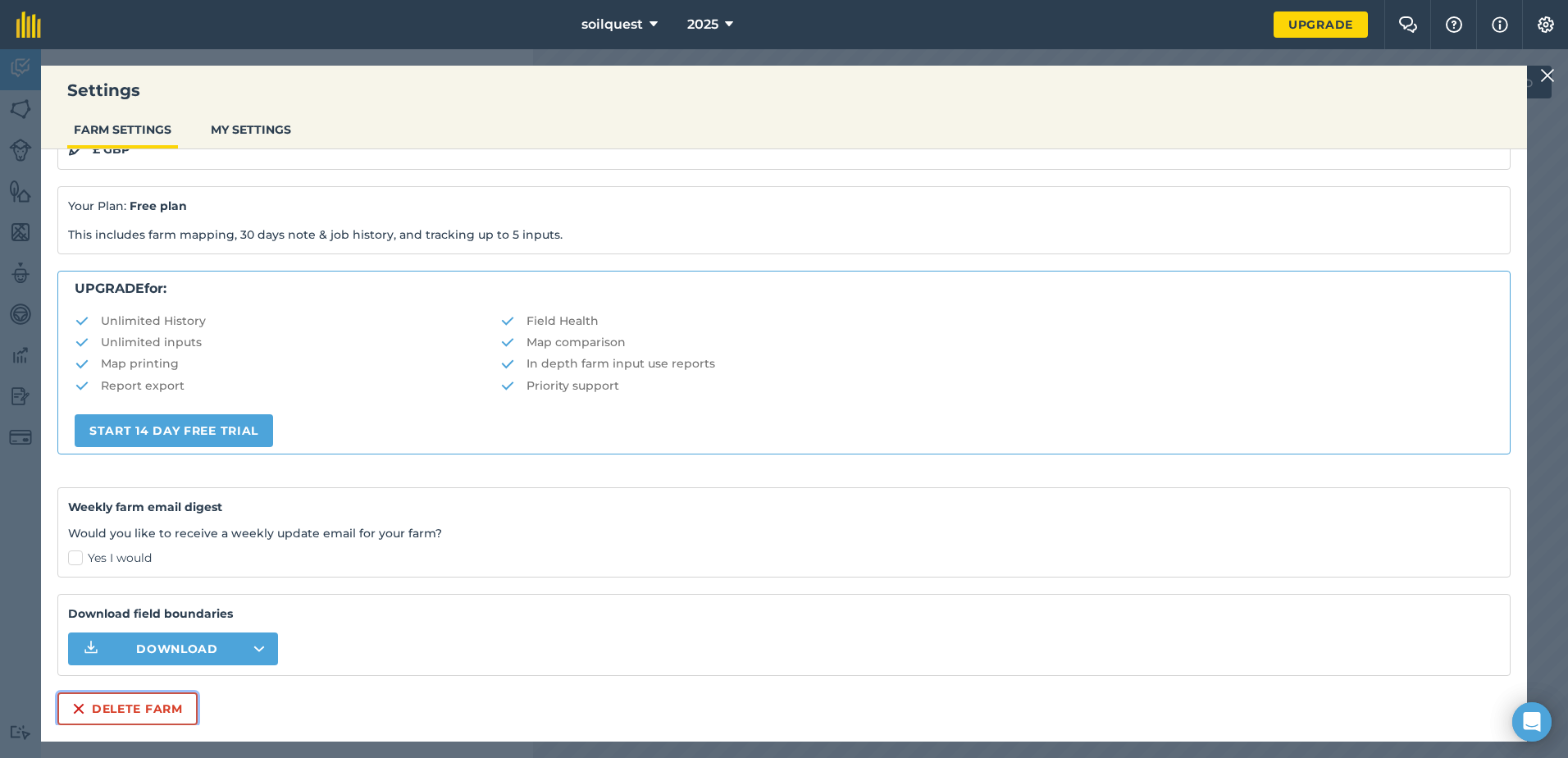
click at [150, 711] on button "Delete farm" at bounding box center [128, 709] width 140 height 33
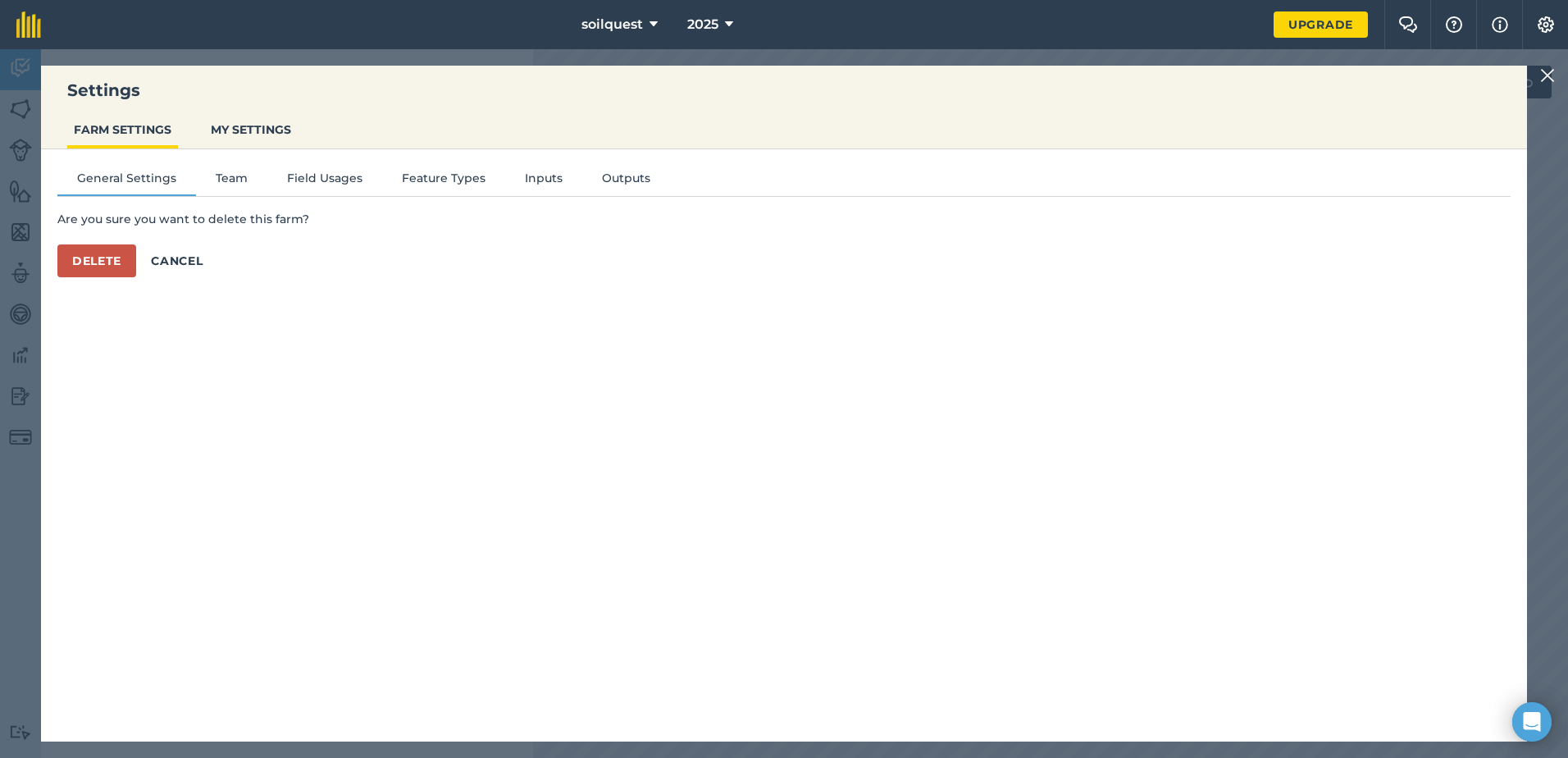
scroll to position [0, 0]
click at [96, 258] on button "Delete" at bounding box center [96, 261] width 78 height 33
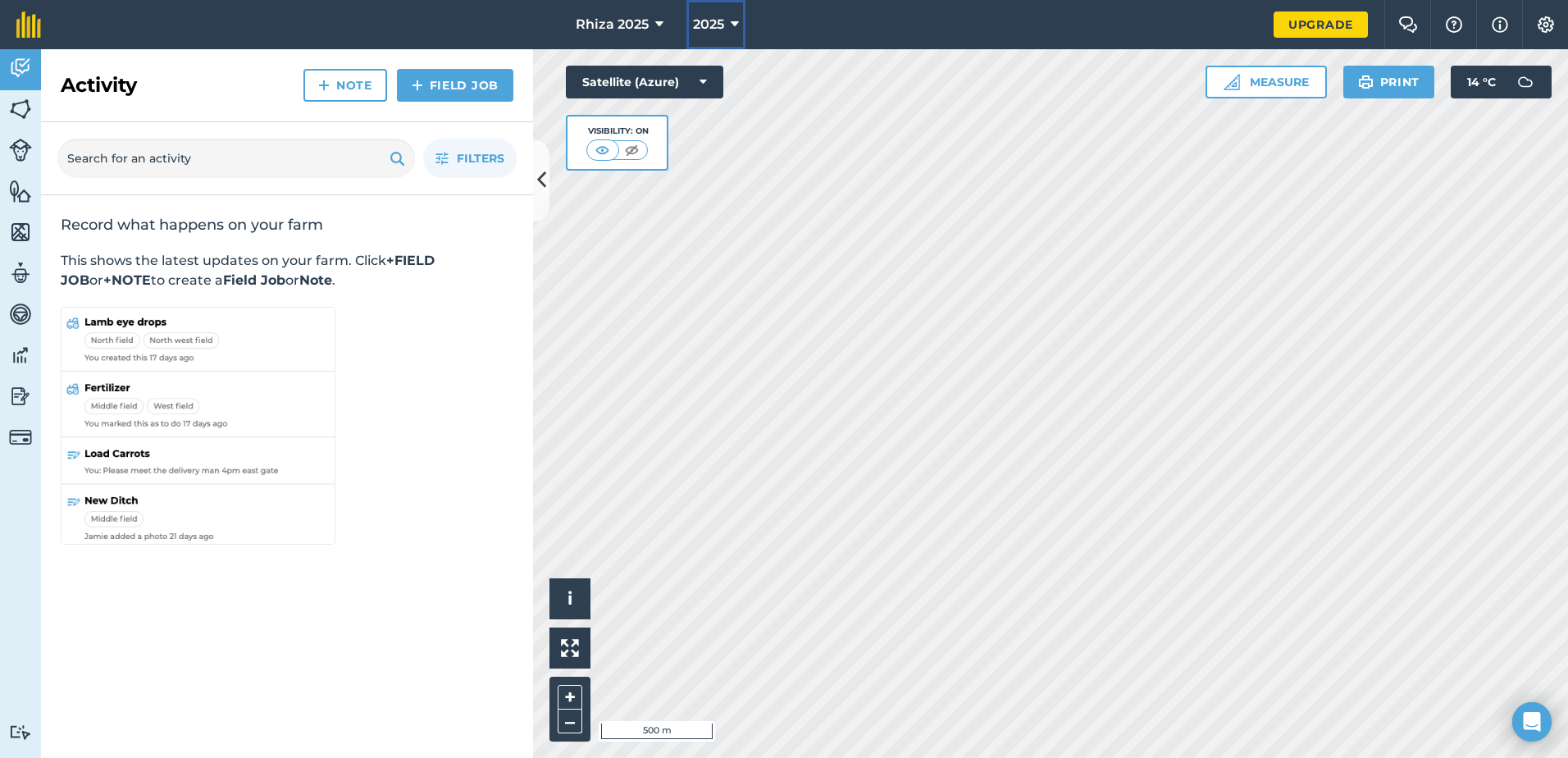
click at [721, 22] on span "2025" at bounding box center [708, 24] width 31 height 20
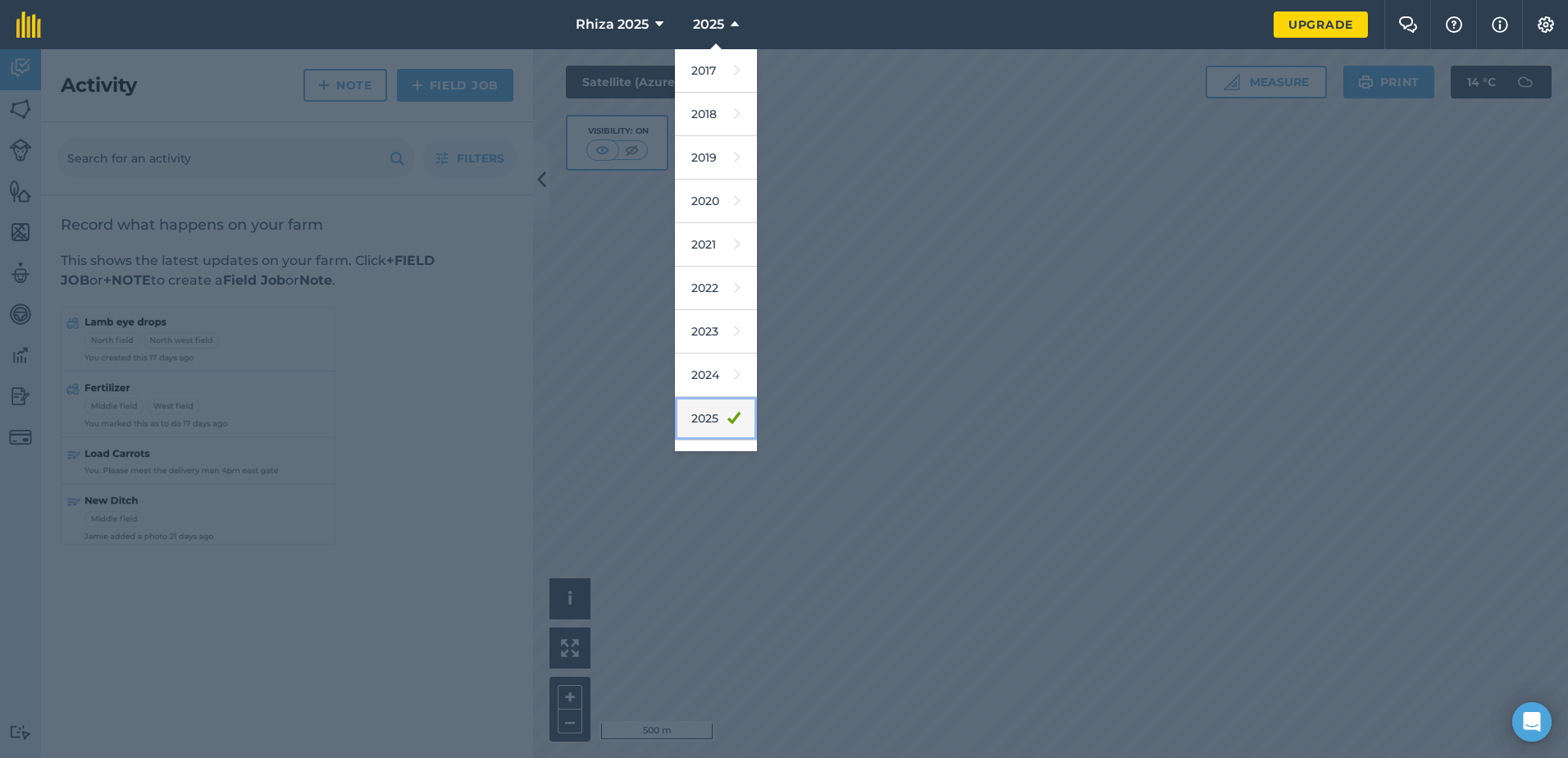
click at [714, 419] on link "2025" at bounding box center [716, 419] width 82 height 43
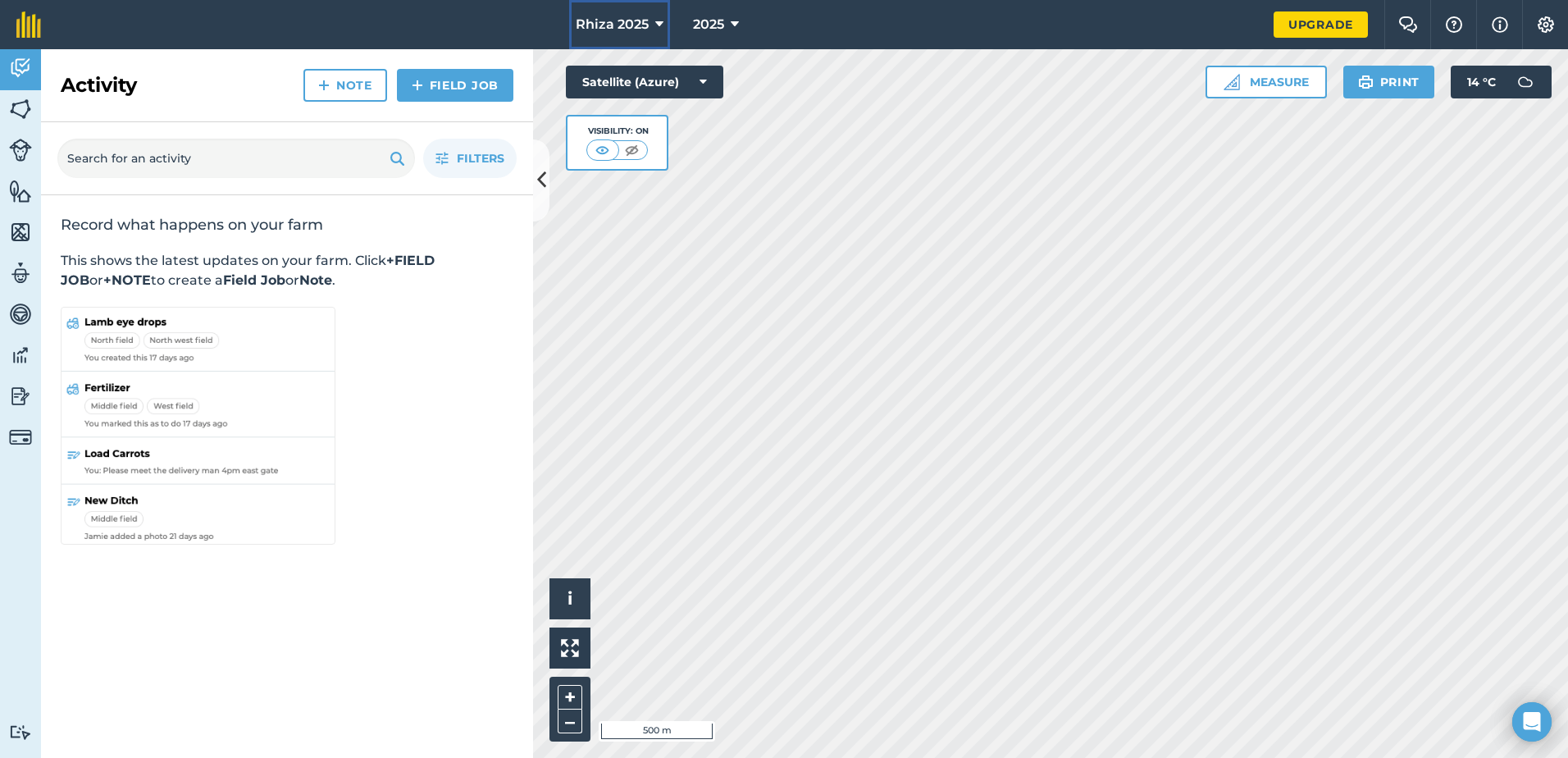
click at [657, 25] on icon at bounding box center [660, 24] width 9 height 20
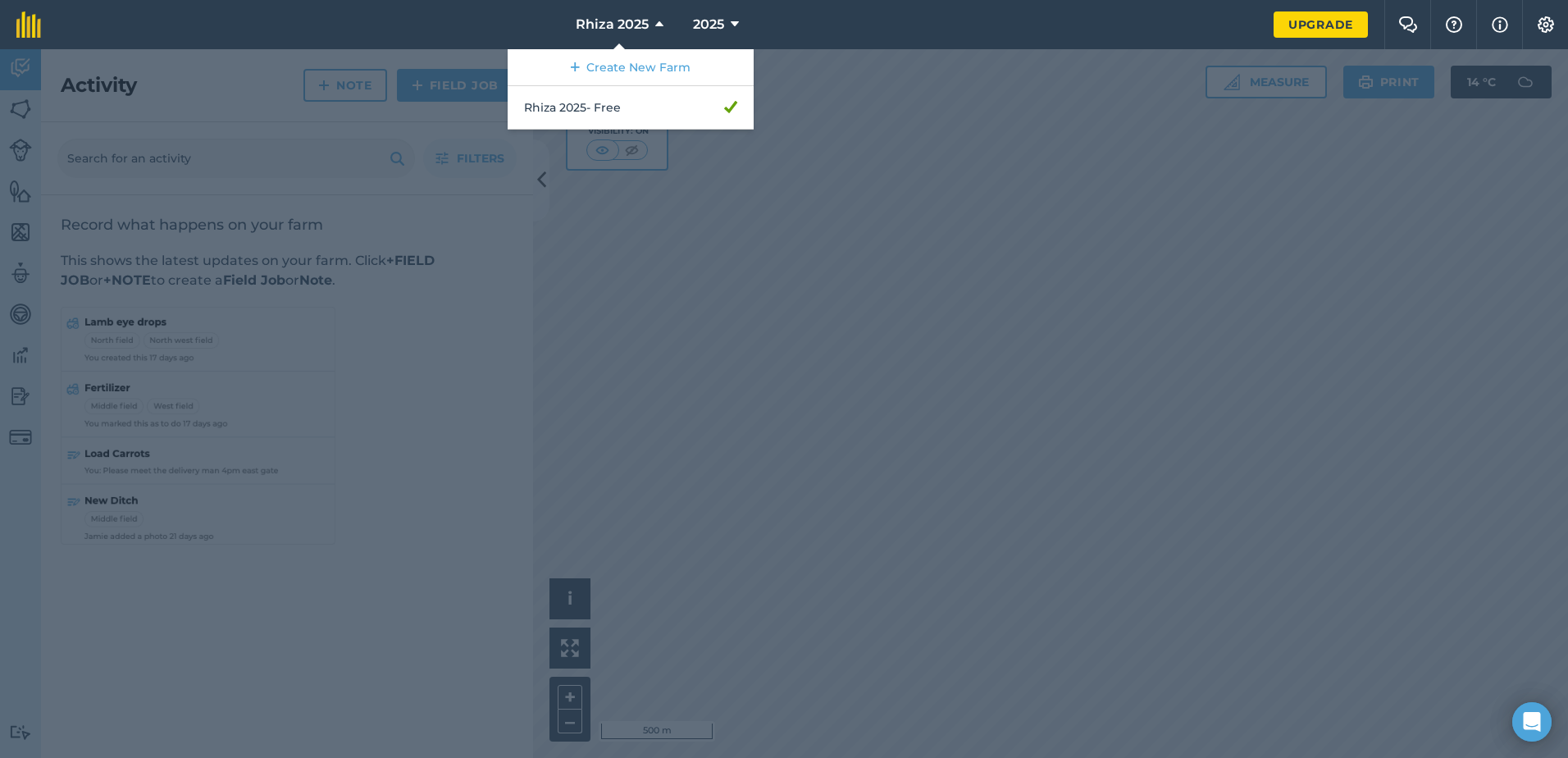
click at [725, 227] on div at bounding box center [784, 403] width 1568 height 709
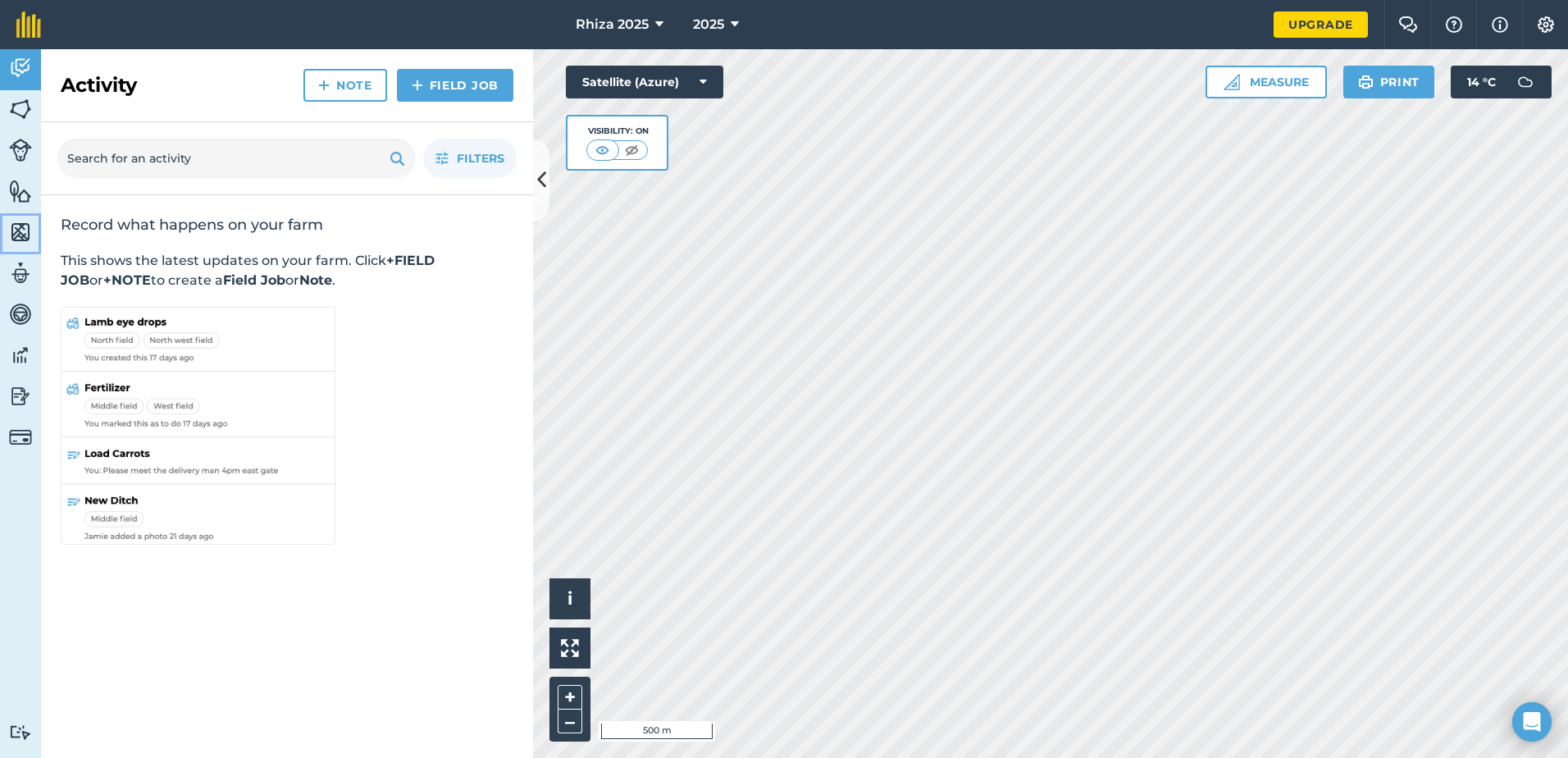
click at [26, 234] on img at bounding box center [20, 232] width 23 height 25
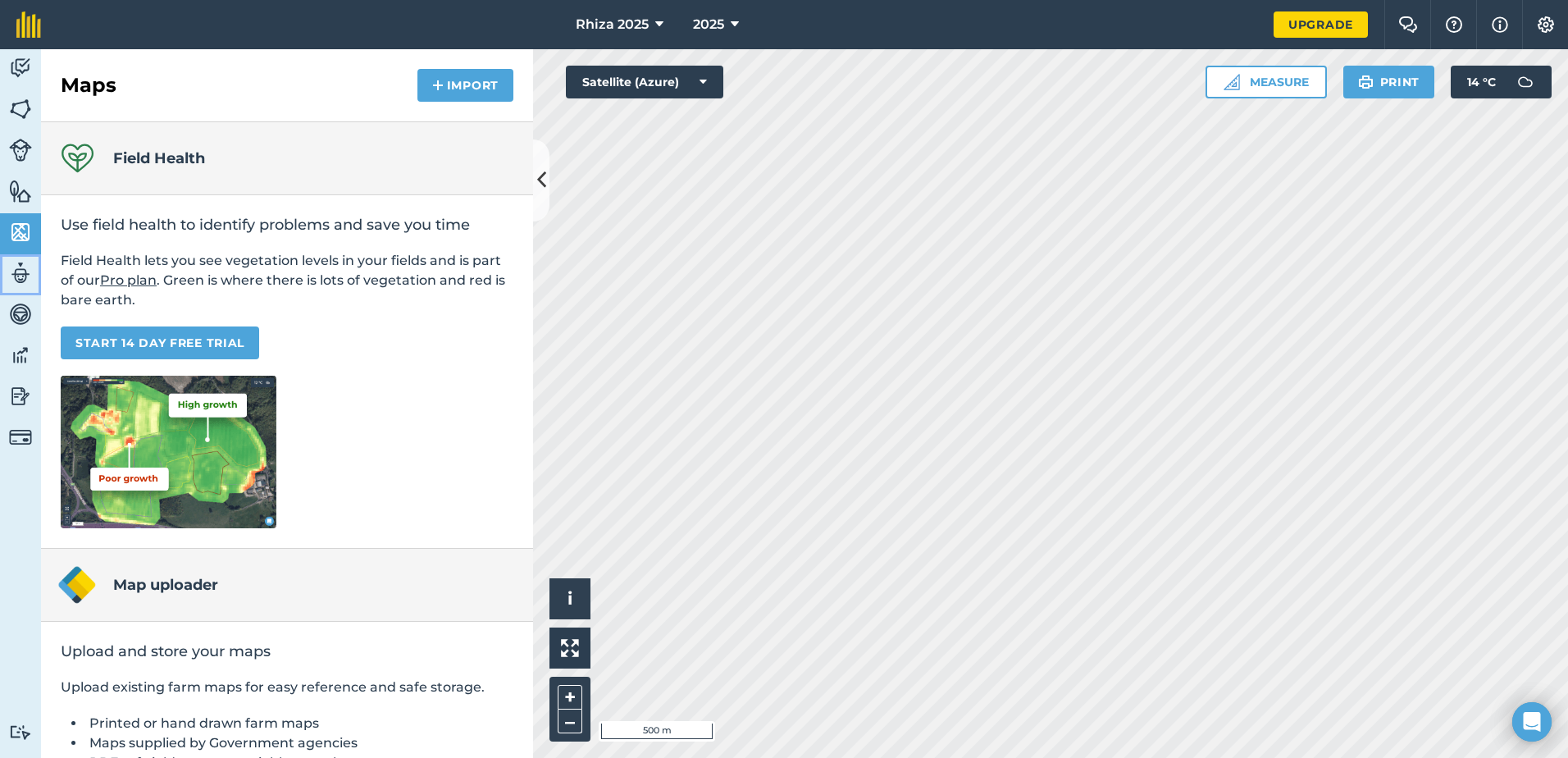
click at [21, 278] on img at bounding box center [20, 273] width 23 height 25
select select "MEMBER"
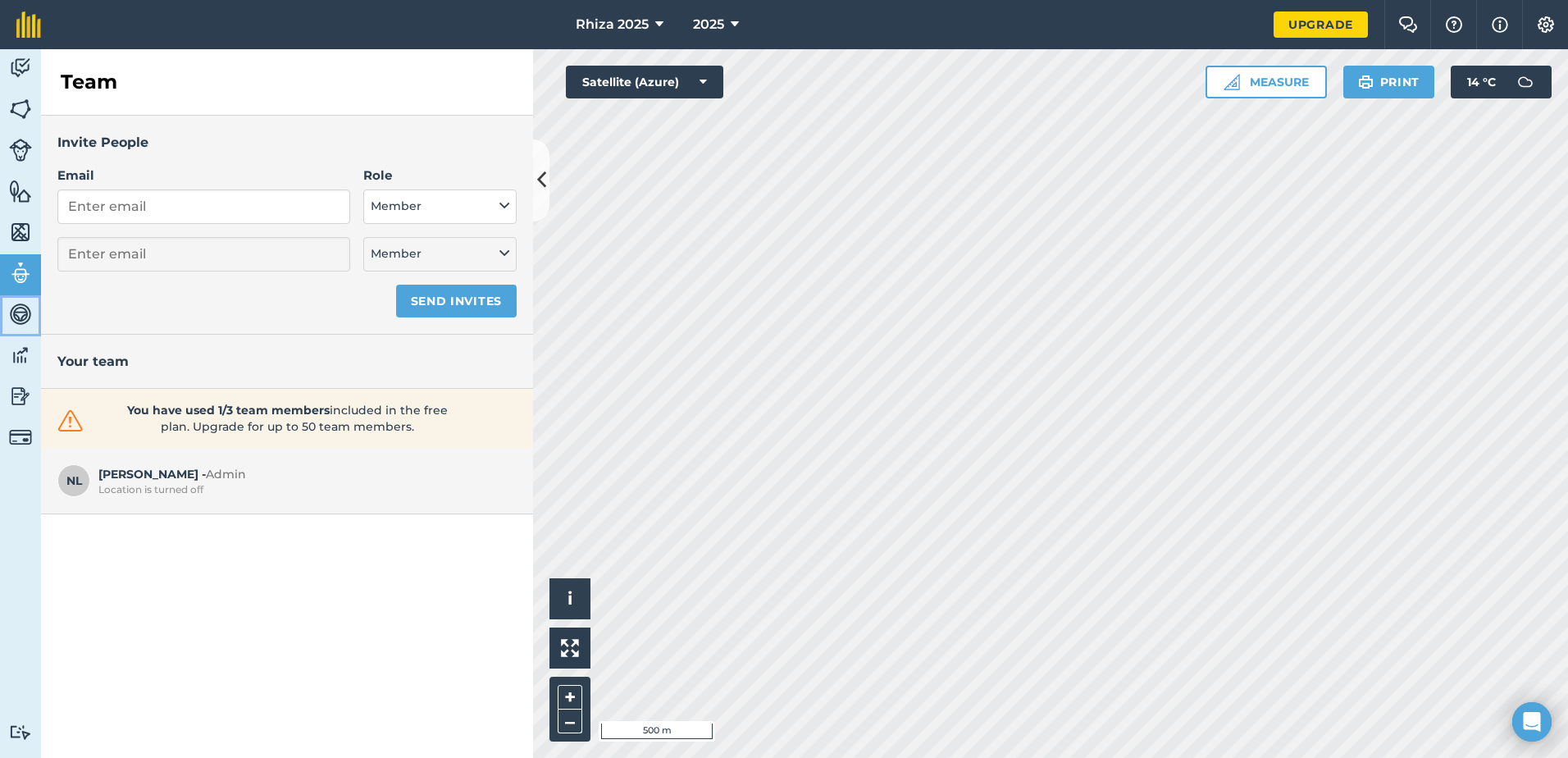
click at [16, 329] on link "Vehicles" at bounding box center [21, 316] width 41 height 41
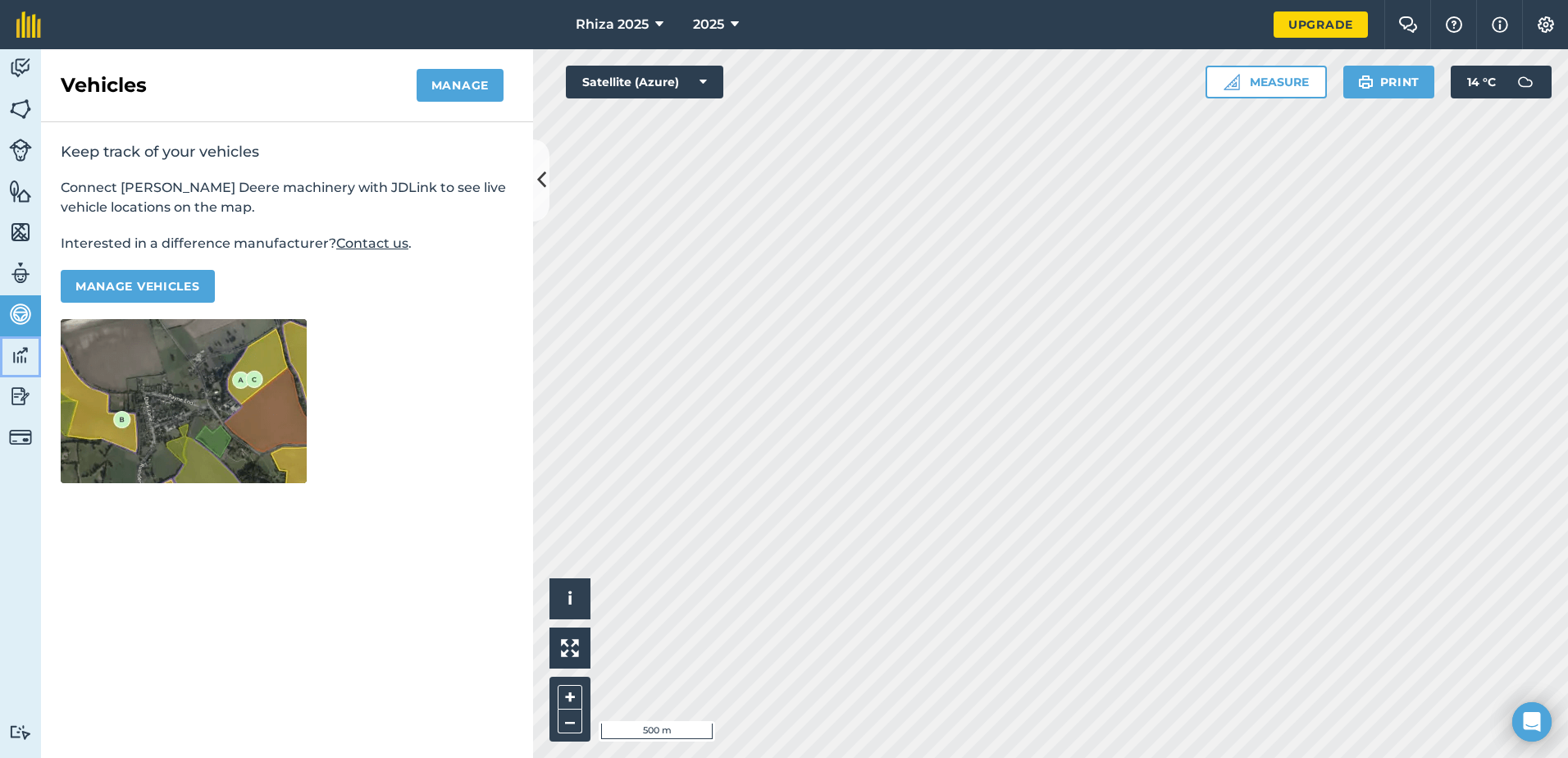
click at [16, 358] on img at bounding box center [20, 355] width 23 height 25
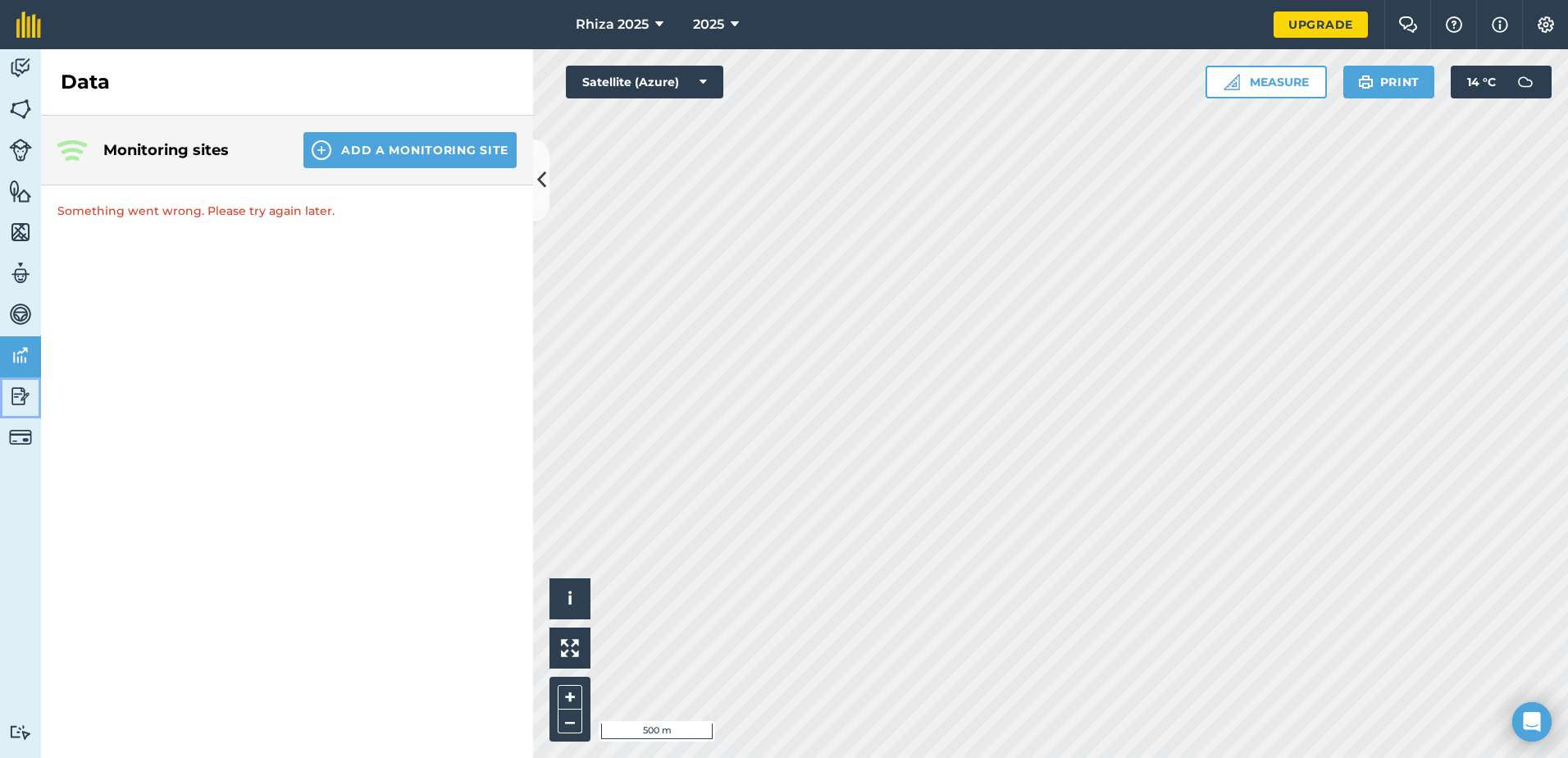
click at [14, 403] on img at bounding box center [20, 396] width 23 height 25
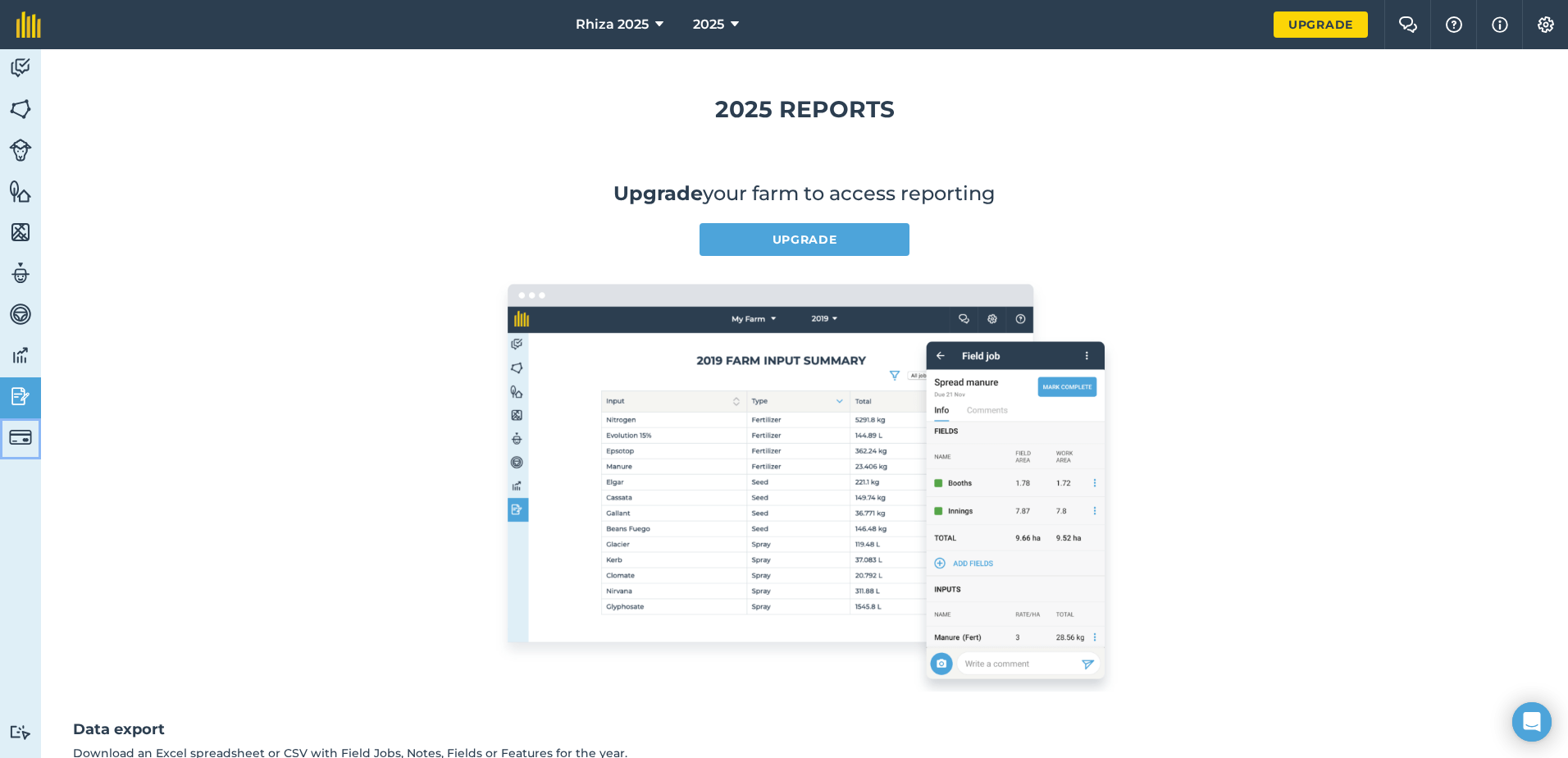
click at [18, 435] on img at bounding box center [20, 437] width 23 height 23
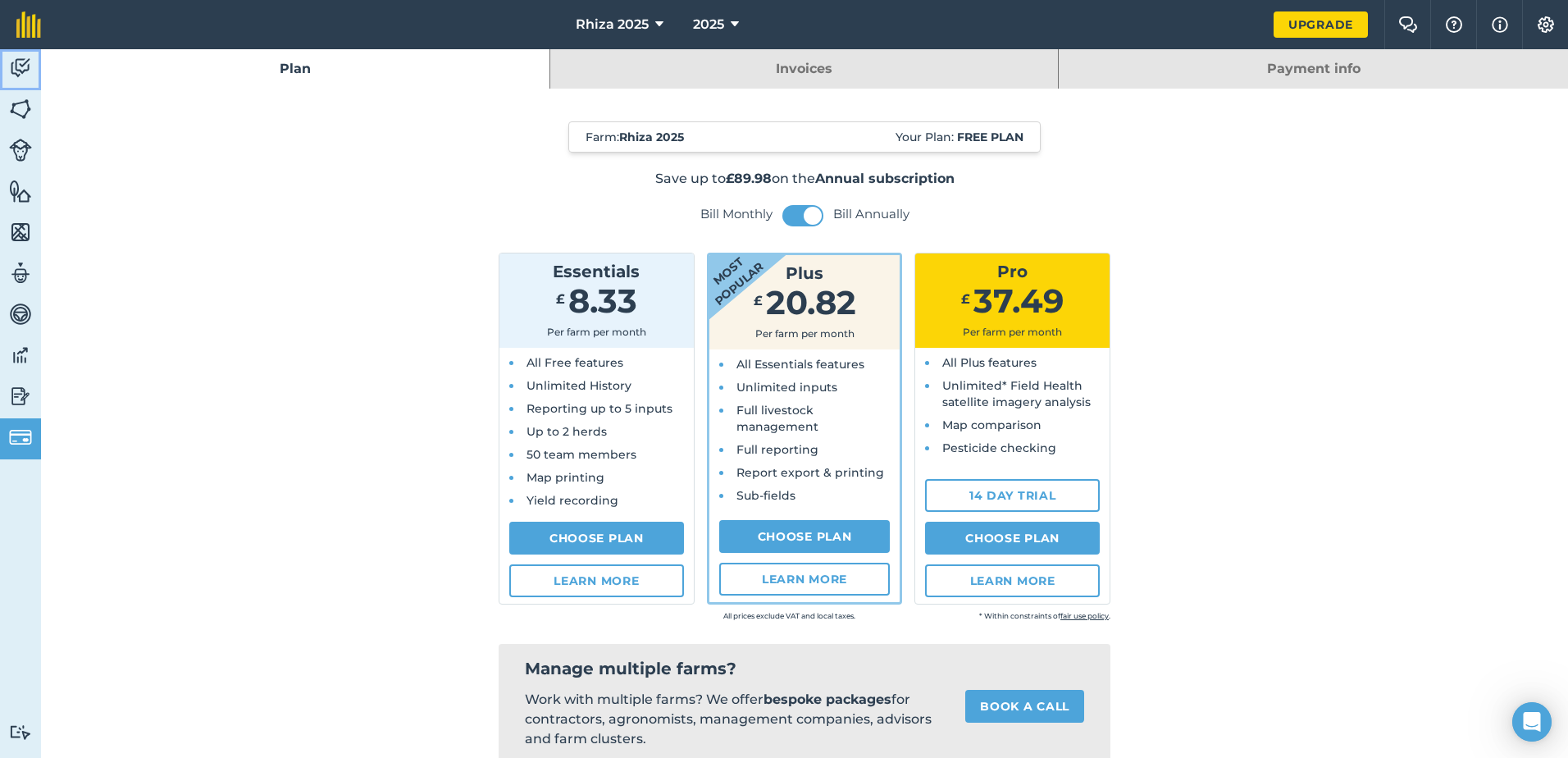
click at [26, 73] on img at bounding box center [20, 68] width 23 height 25
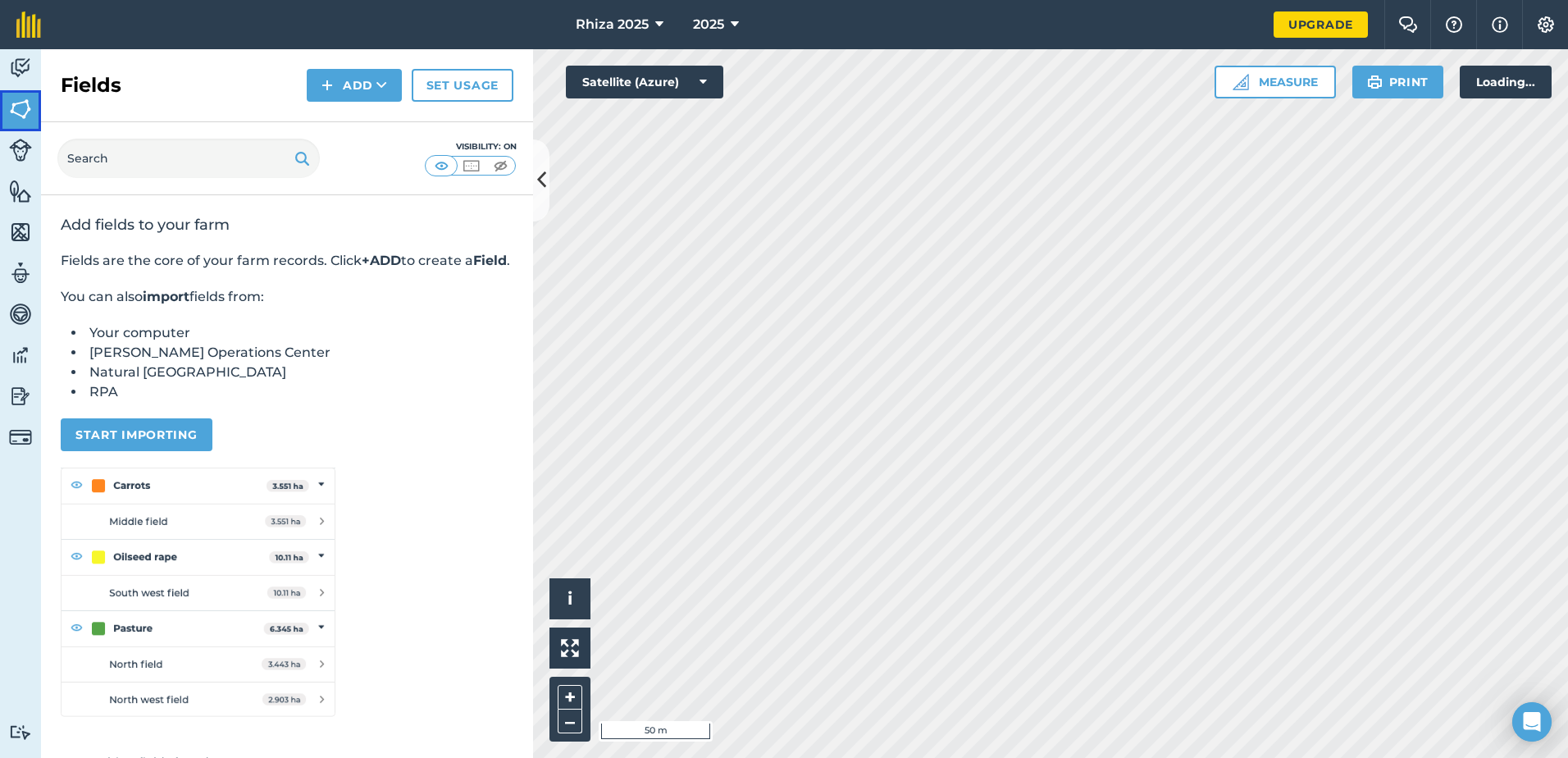
click at [26, 94] on link "Fields" at bounding box center [21, 111] width 41 height 41
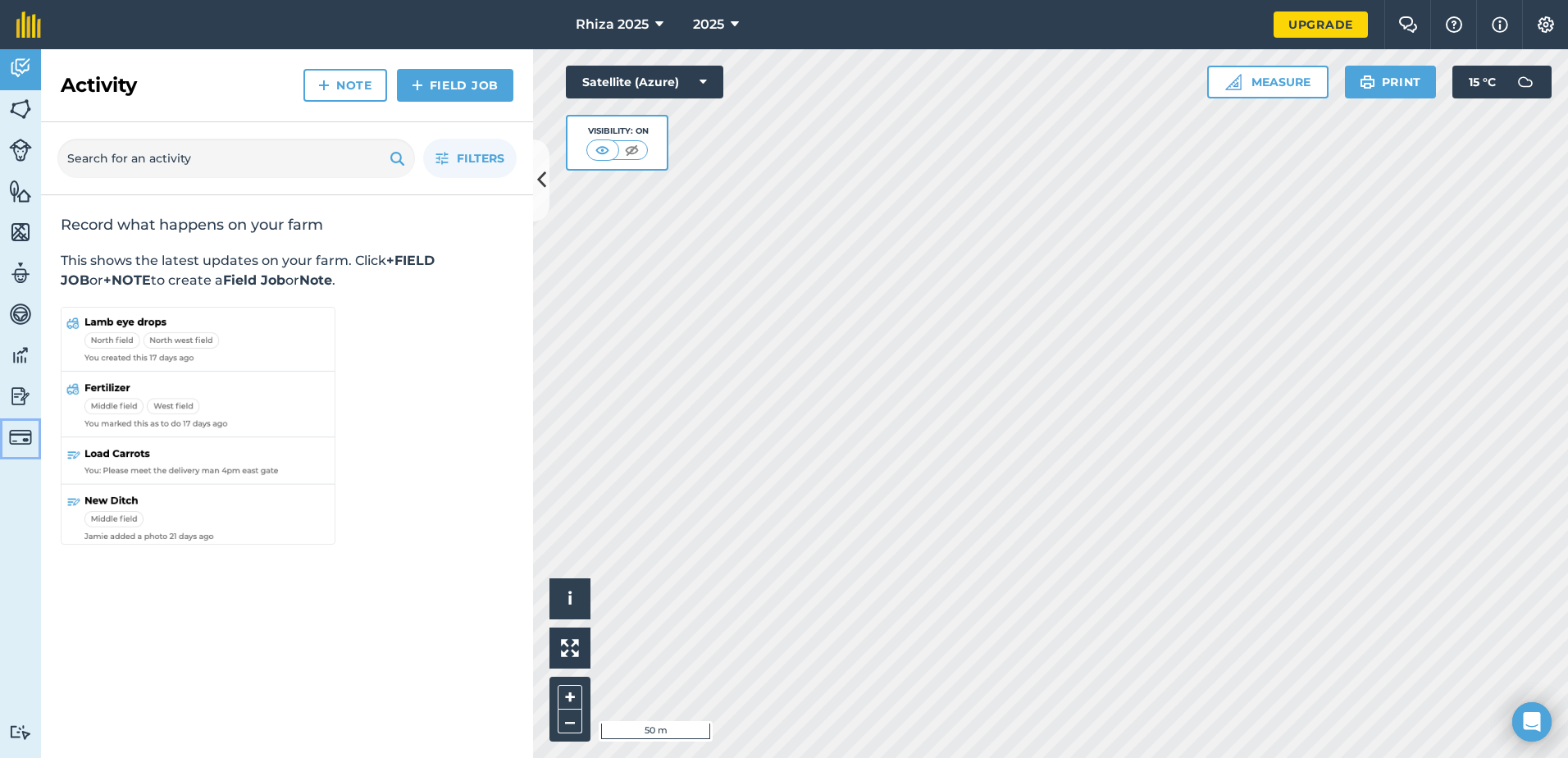
click at [21, 432] on img at bounding box center [20, 437] width 23 height 23
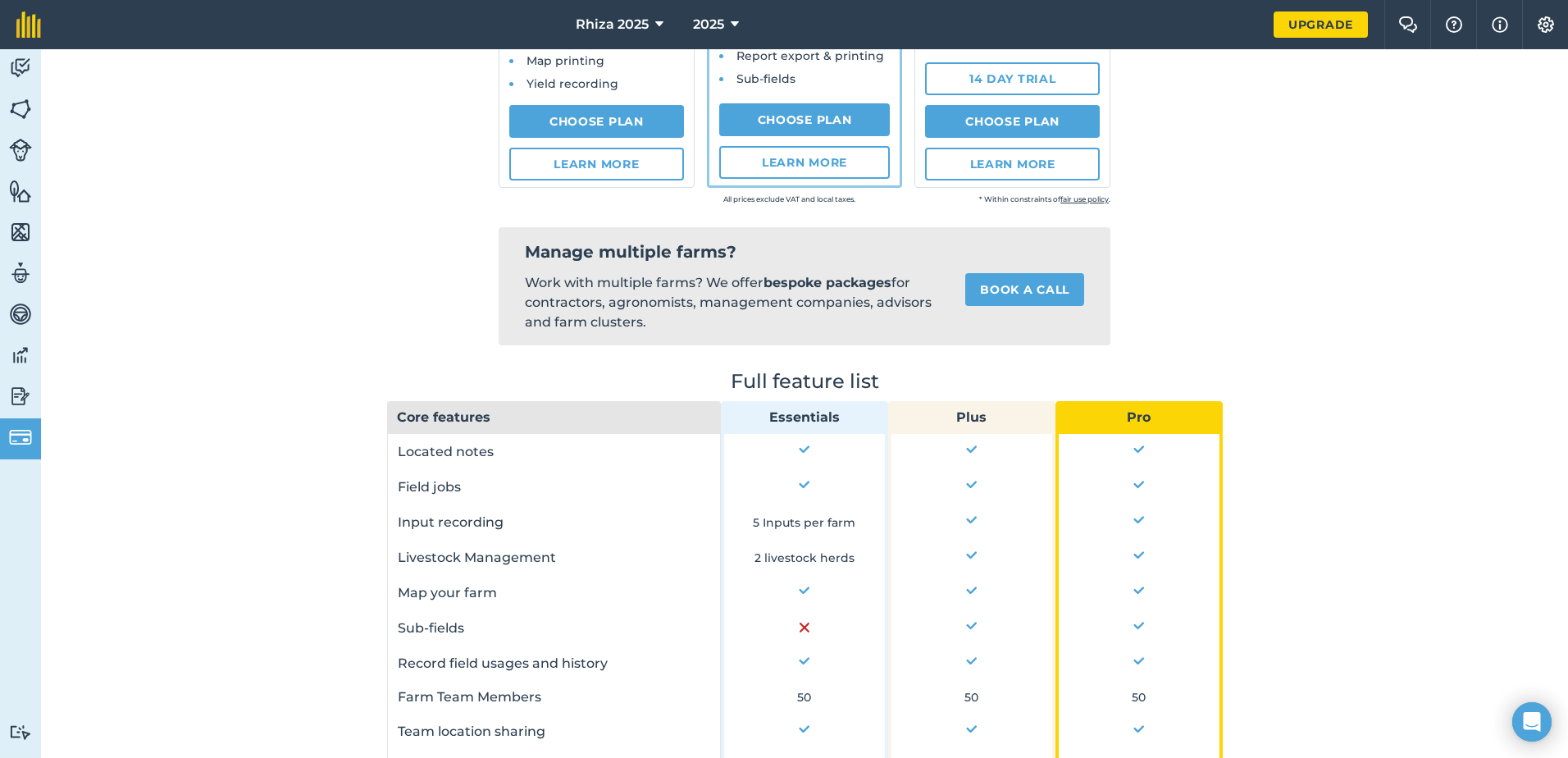
scroll to position [410, 0]
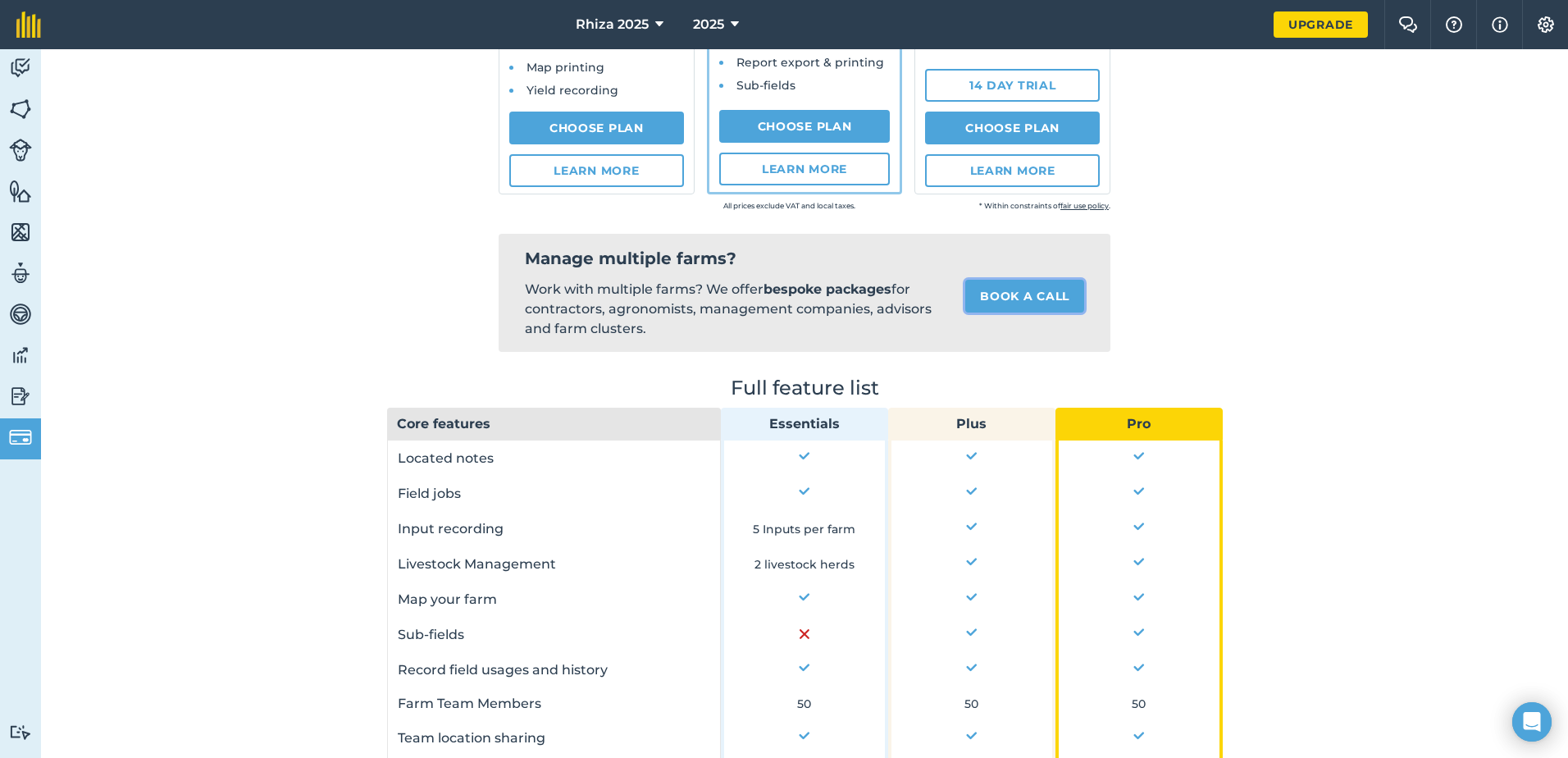
click at [1003, 299] on link "Book a call" at bounding box center [1025, 296] width 119 height 33
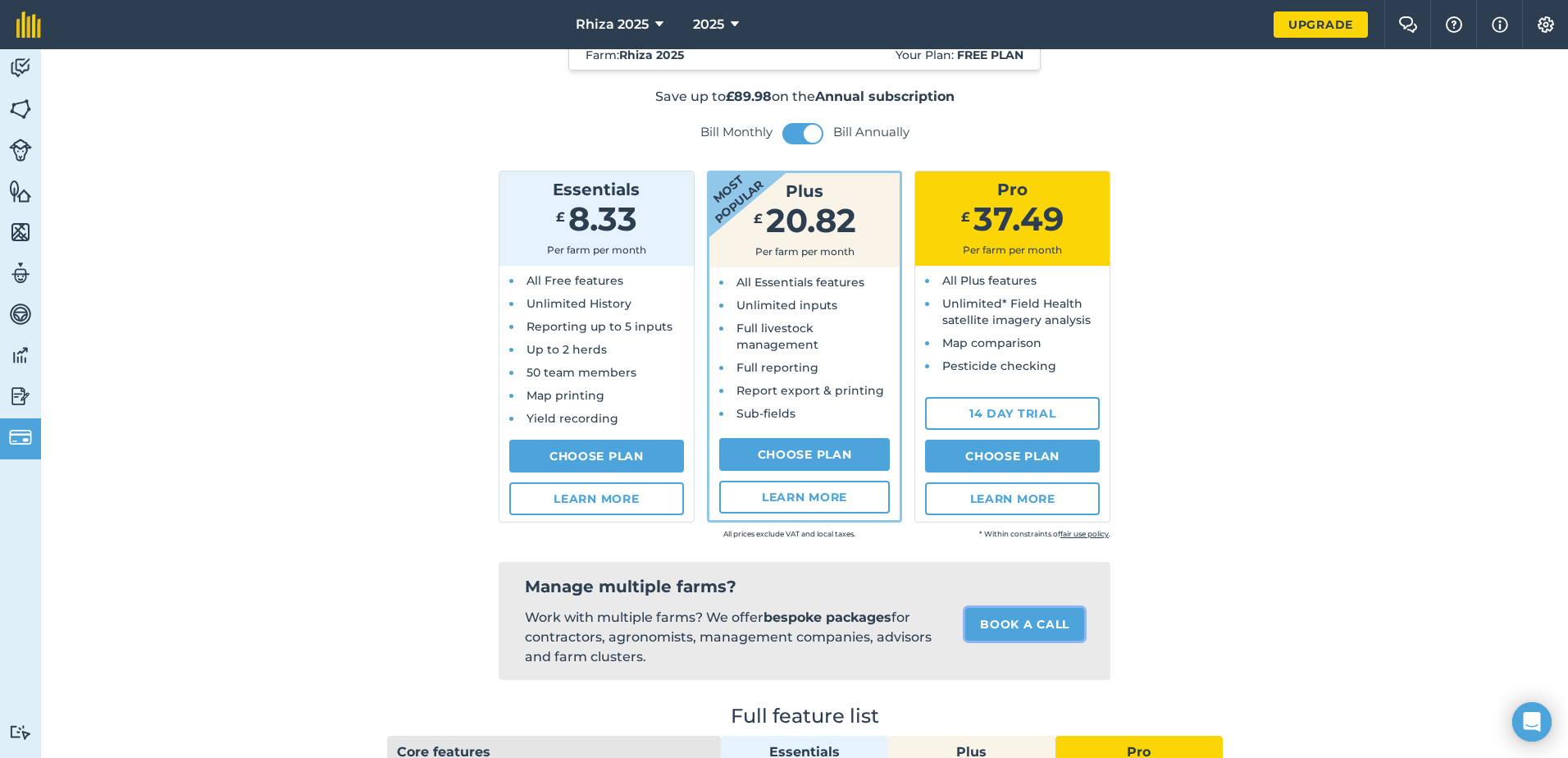
scroll to position [0, 0]
